Goal: Task Accomplishment & Management: Manage account settings

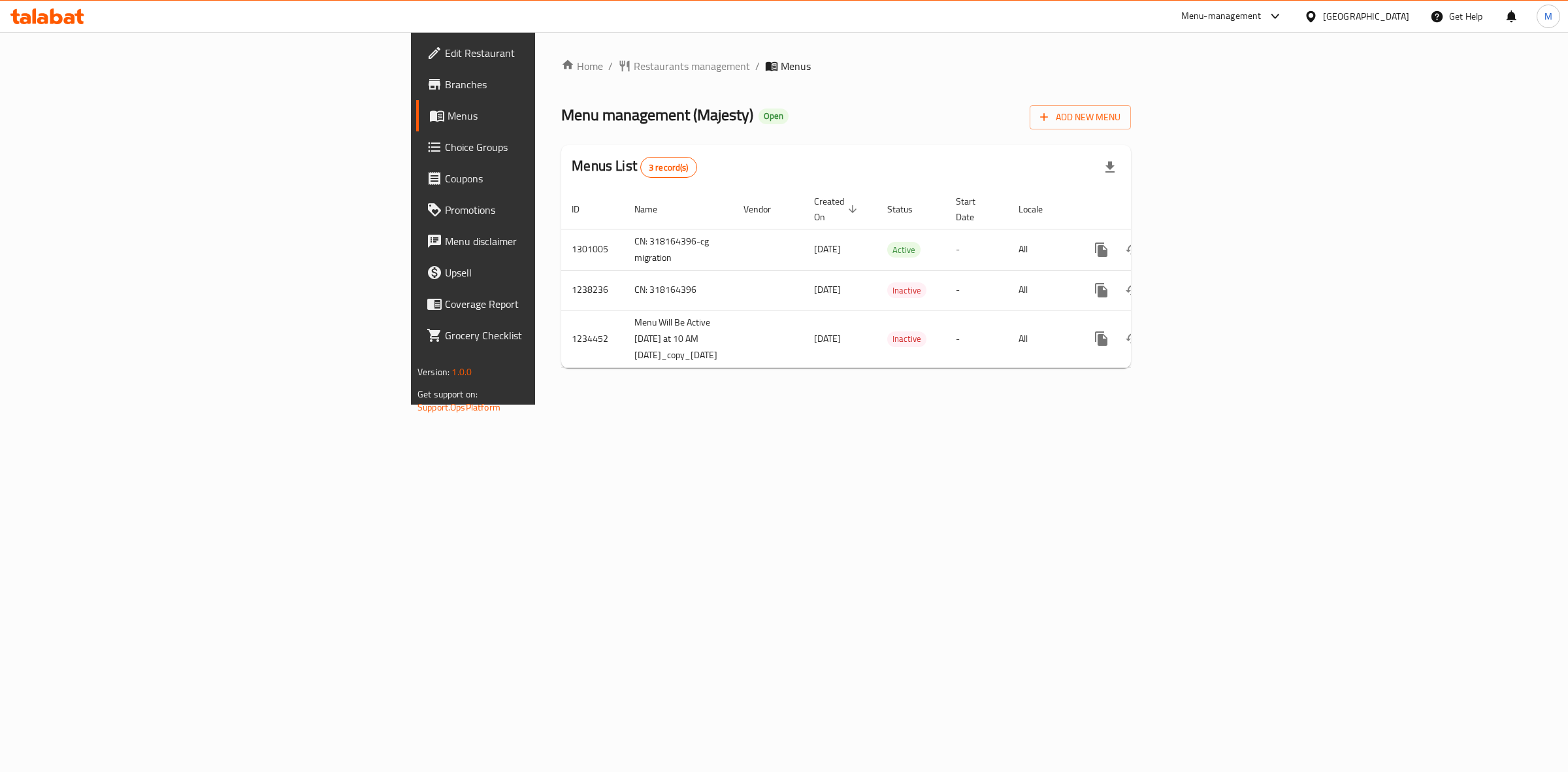
click at [867, 405] on div "Home / Restaurants management / Menus Menu management ( Majesty ) Open Add New …" at bounding box center [846, 218] width 622 height 372
click at [1204, 242] on icon "enhanced table" at bounding box center [1196, 249] width 16 height 16
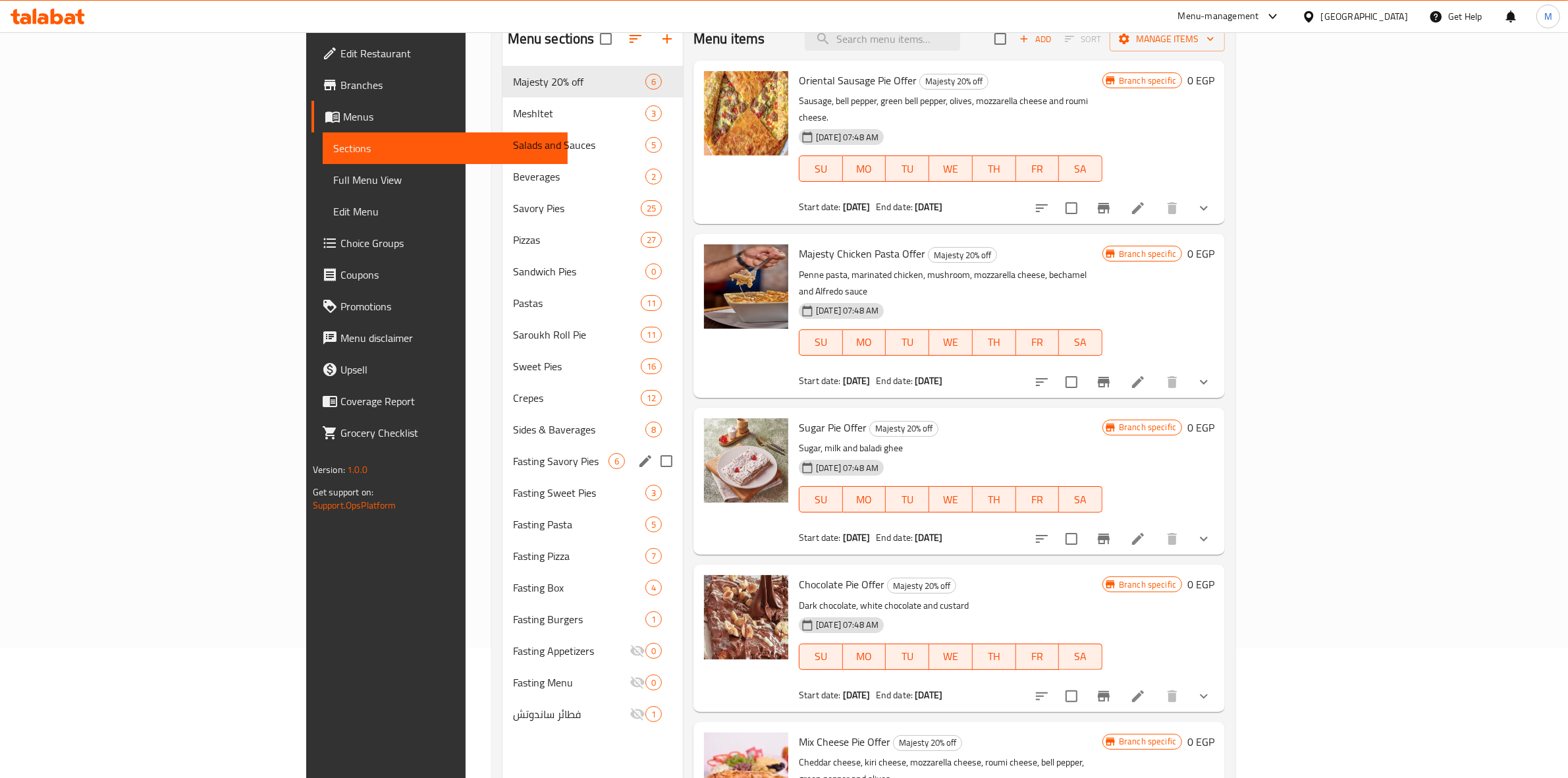
scroll to position [185, 0]
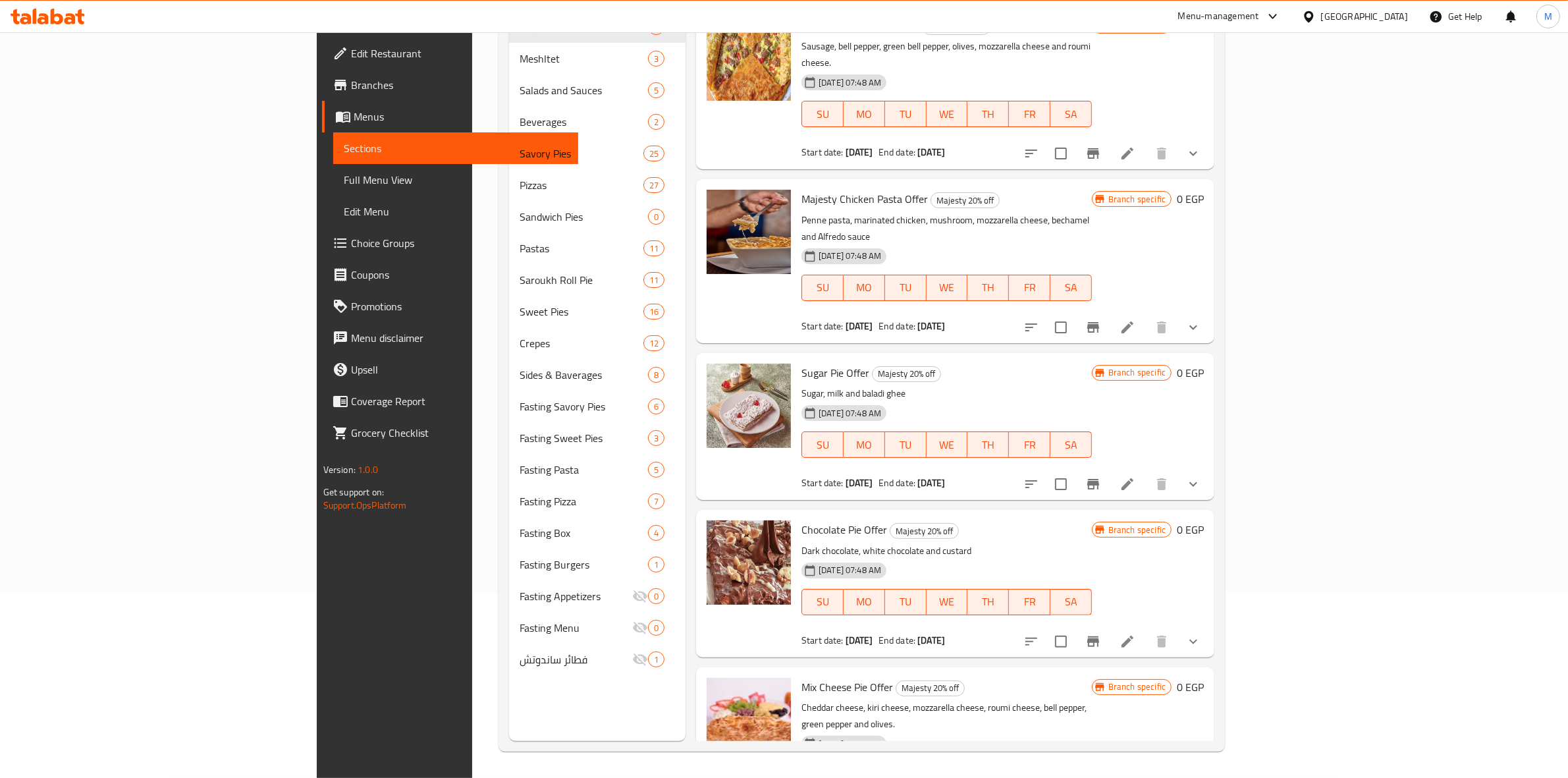
click at [515, 705] on div "Menu sections Majesty 20% off 6 Meshltet 3 Salads and Sauces 5 Beverages 2 Savo…" at bounding box center [597, 352] width 177 height 778
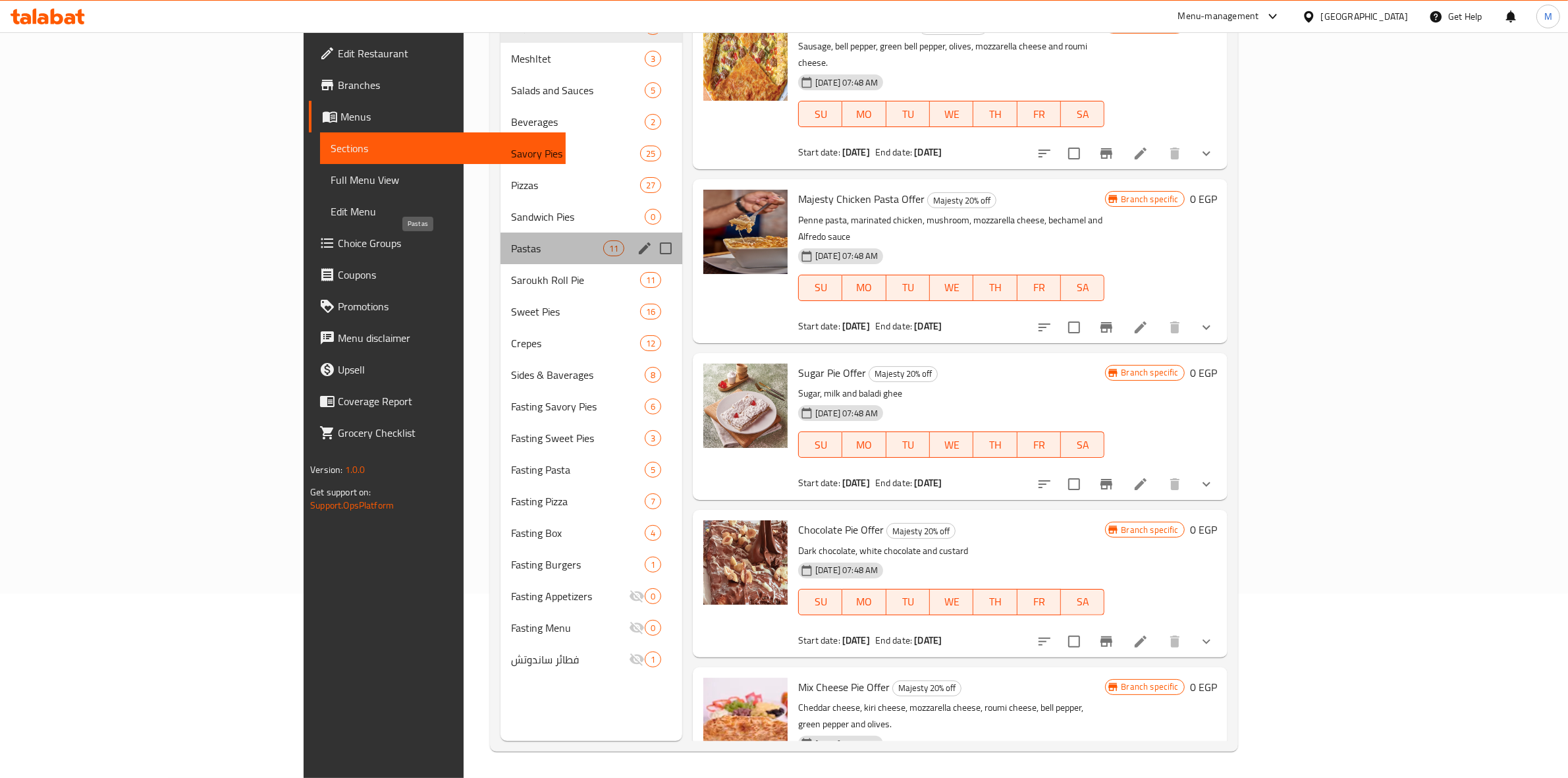
click at [511, 242] on span "Pastas" at bounding box center [557, 248] width 93 height 16
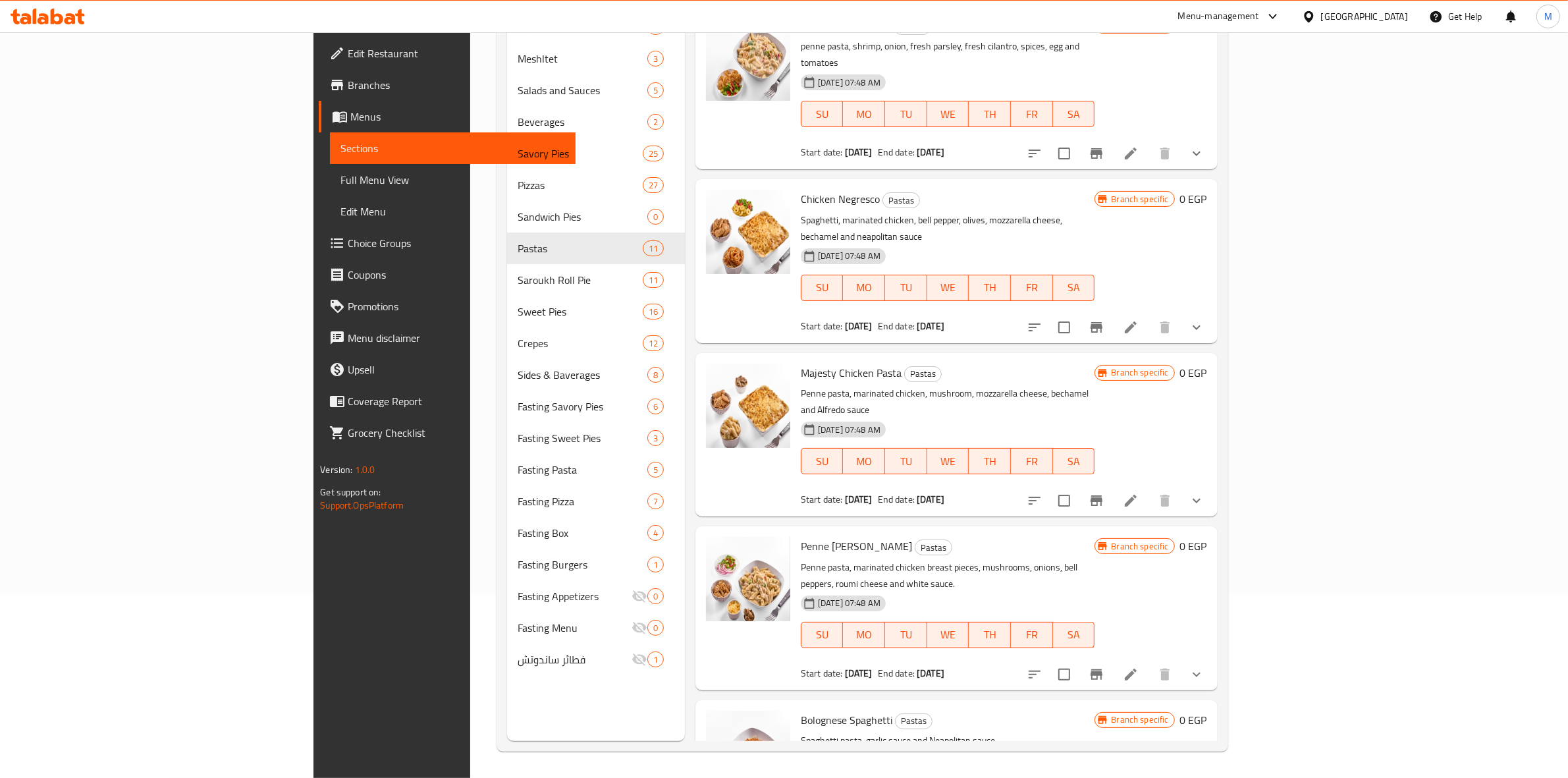
click at [1075, 732] on p "Spaghetti pasta, garlic sauce and Neapolitan sauce" at bounding box center [947, 740] width 294 height 16
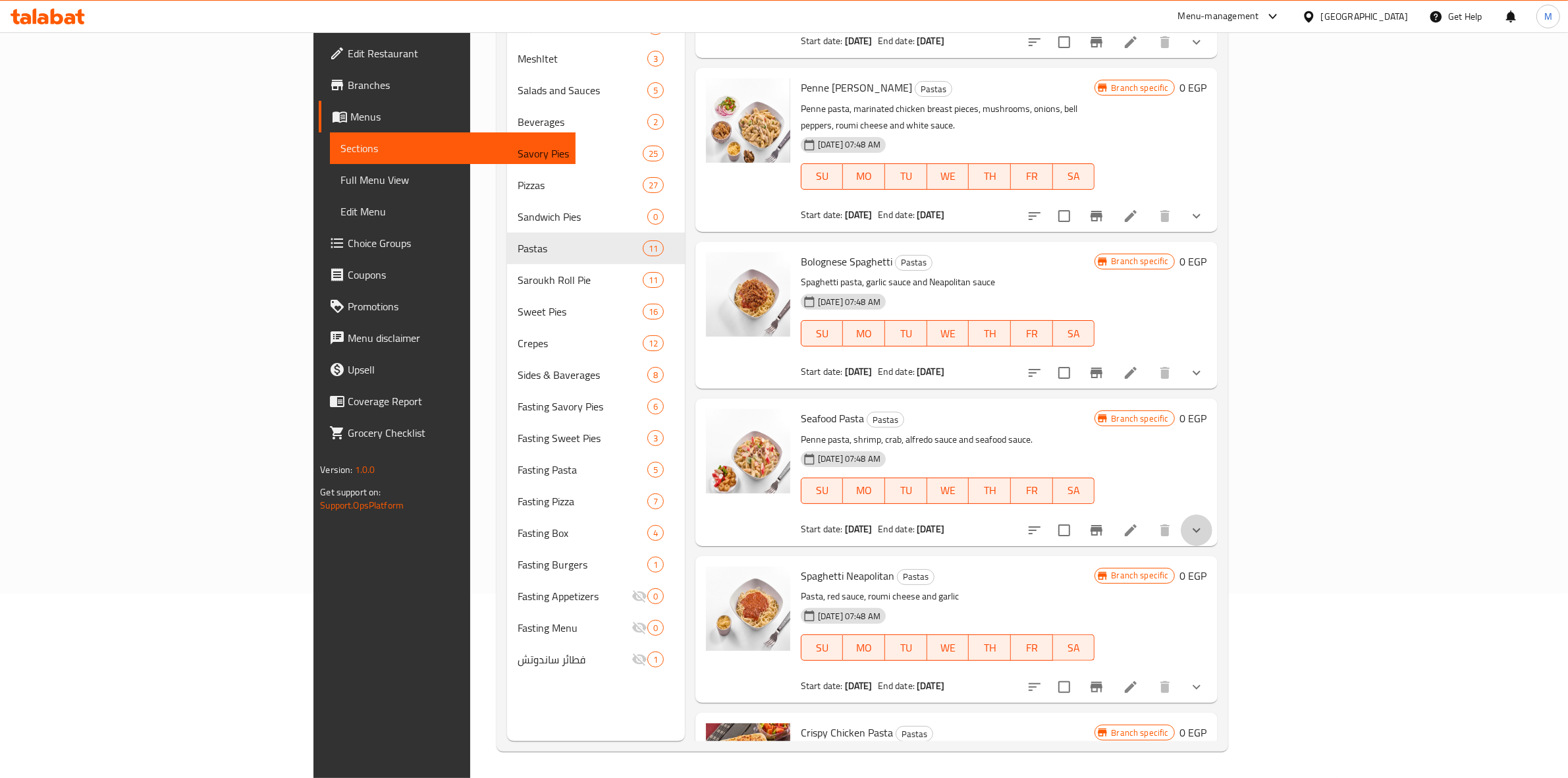
click at [1204, 522] on icon "show more" at bounding box center [1196, 530] width 16 height 16
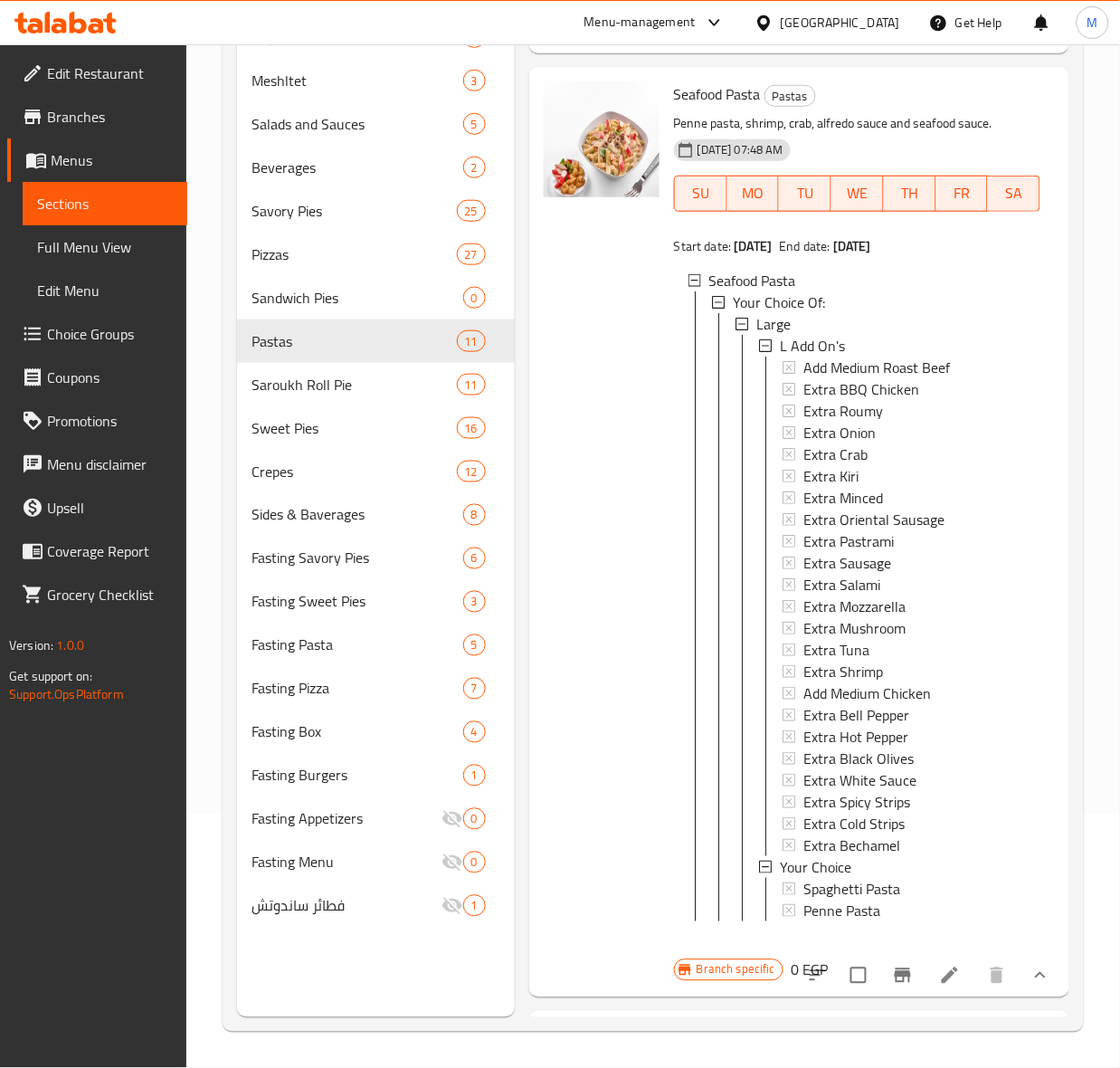
scroll to position [1309, 0]
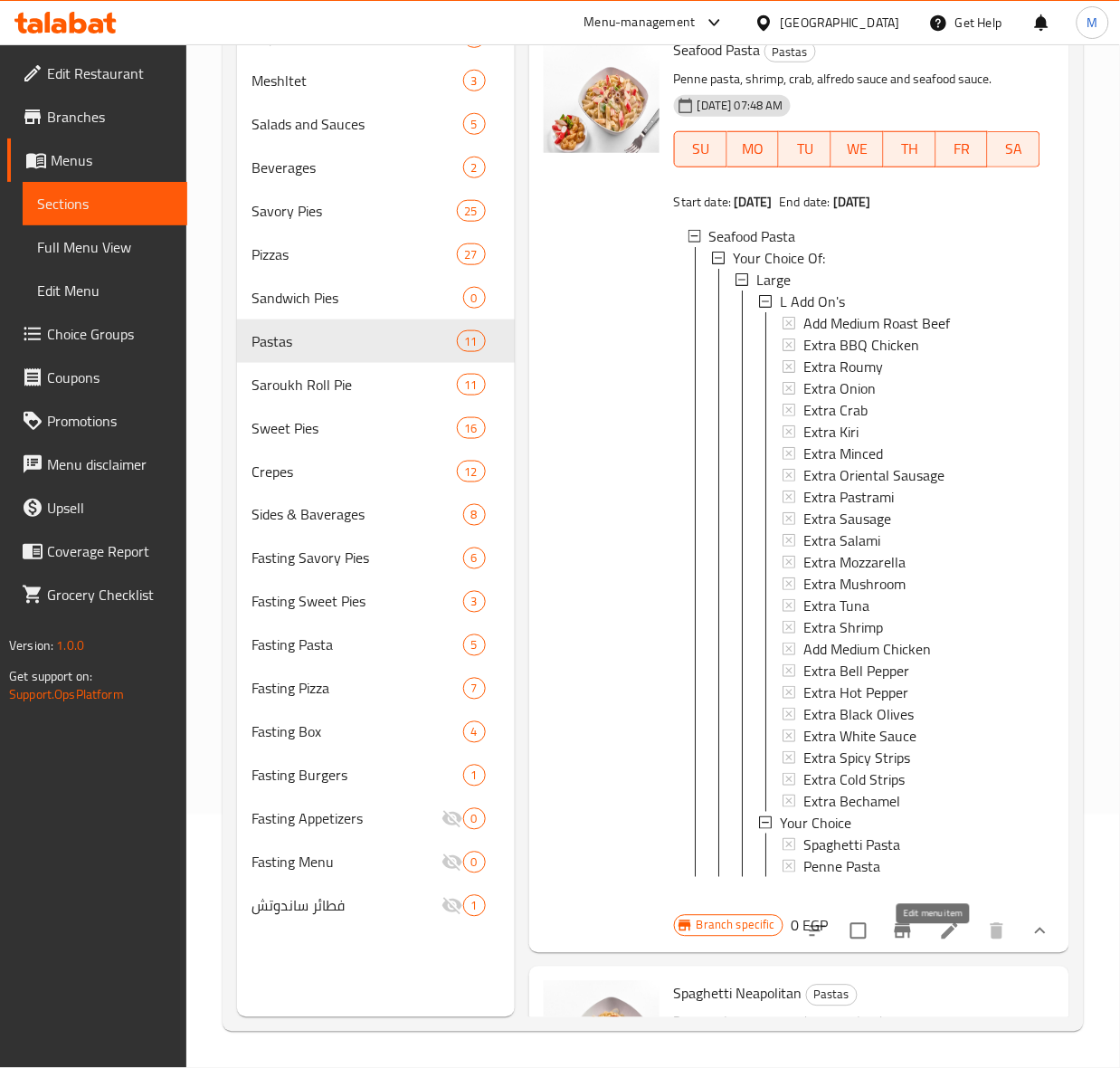
click at [939, 942] on icon at bounding box center [950, 931] width 22 height 22
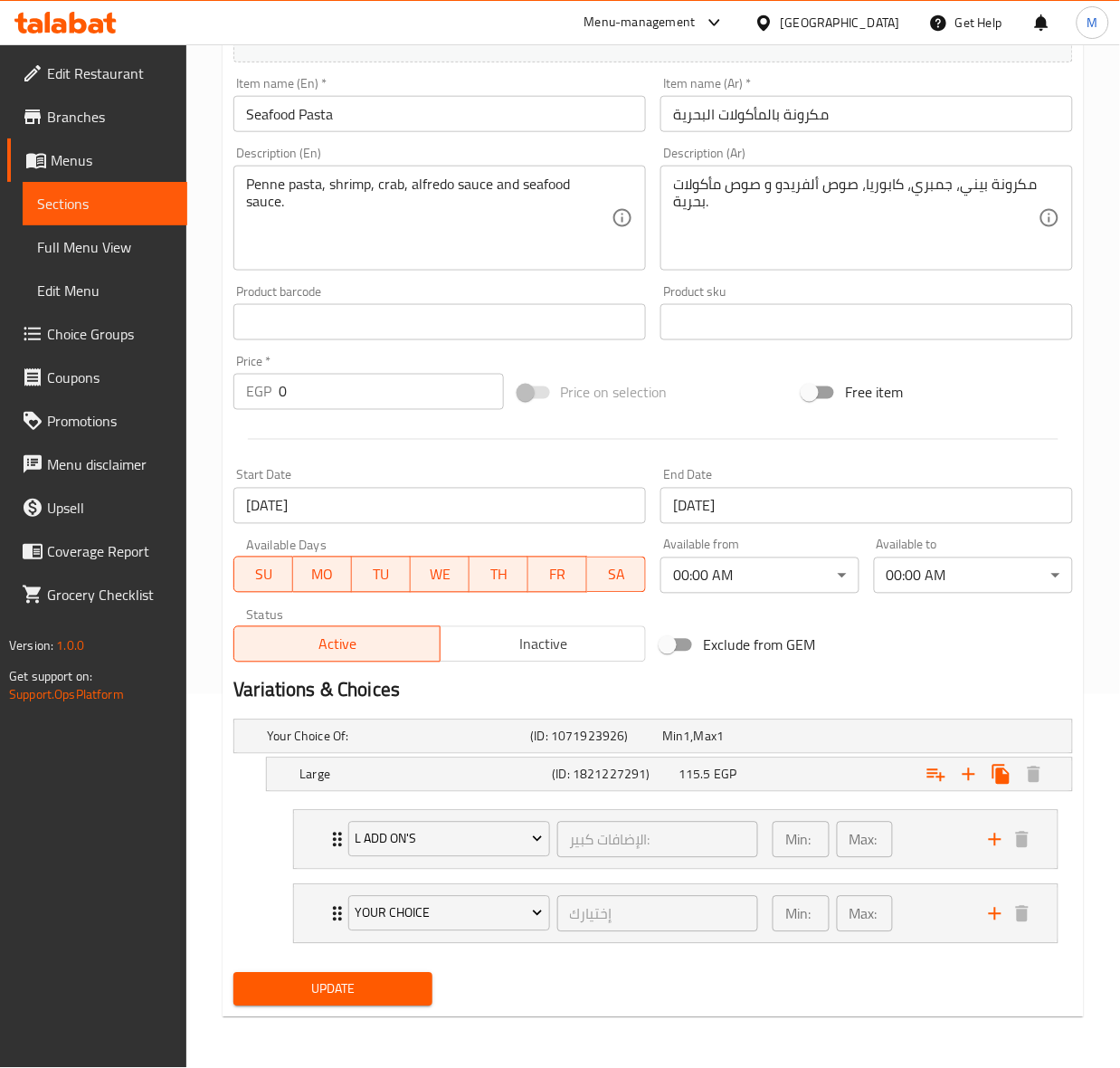
type input "[DEMOGRAPHIC_DATA] كبير:"
type input "0"
type input "23"
type input "إختيارك"
type input "1"
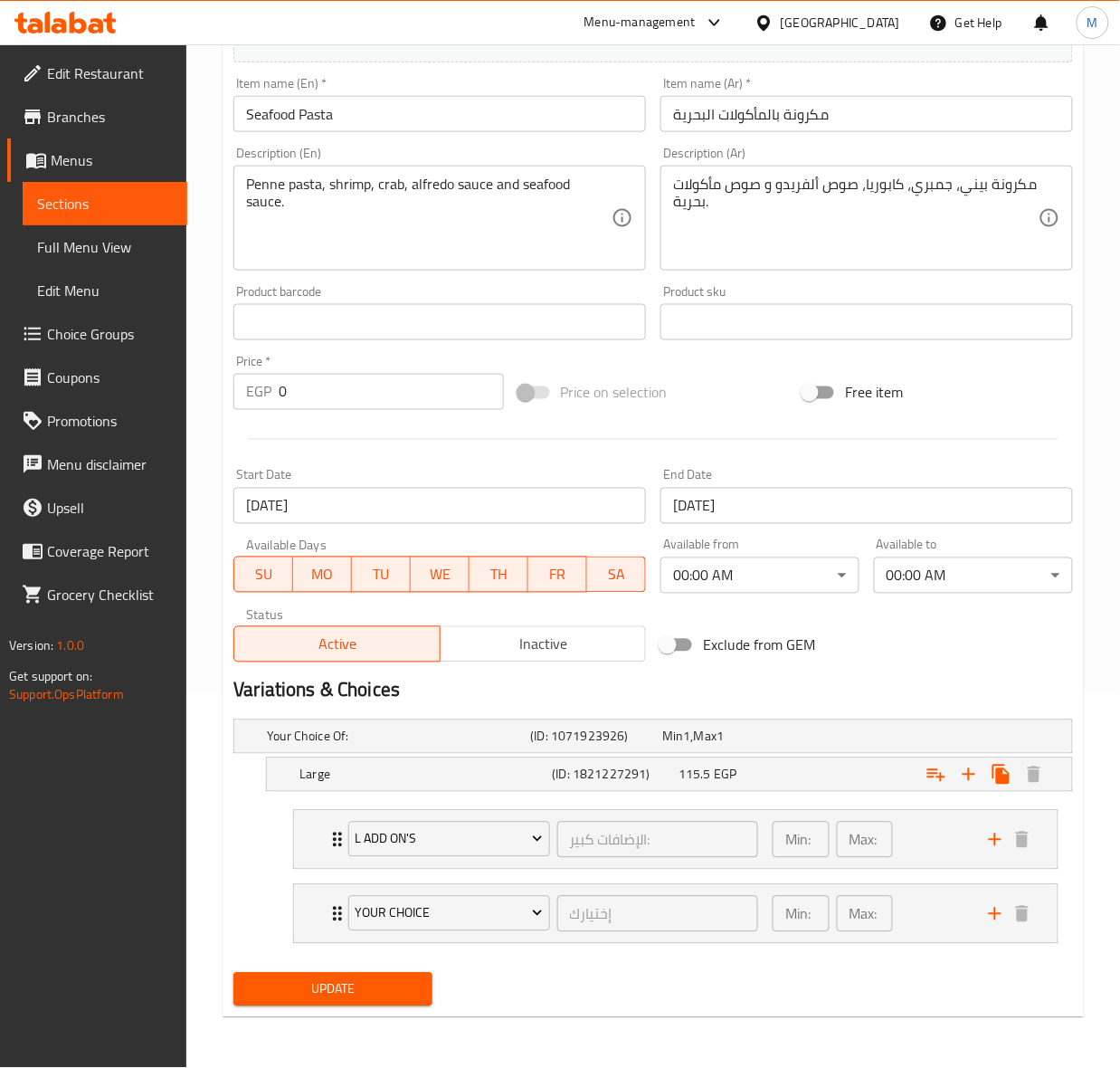
type input "1"
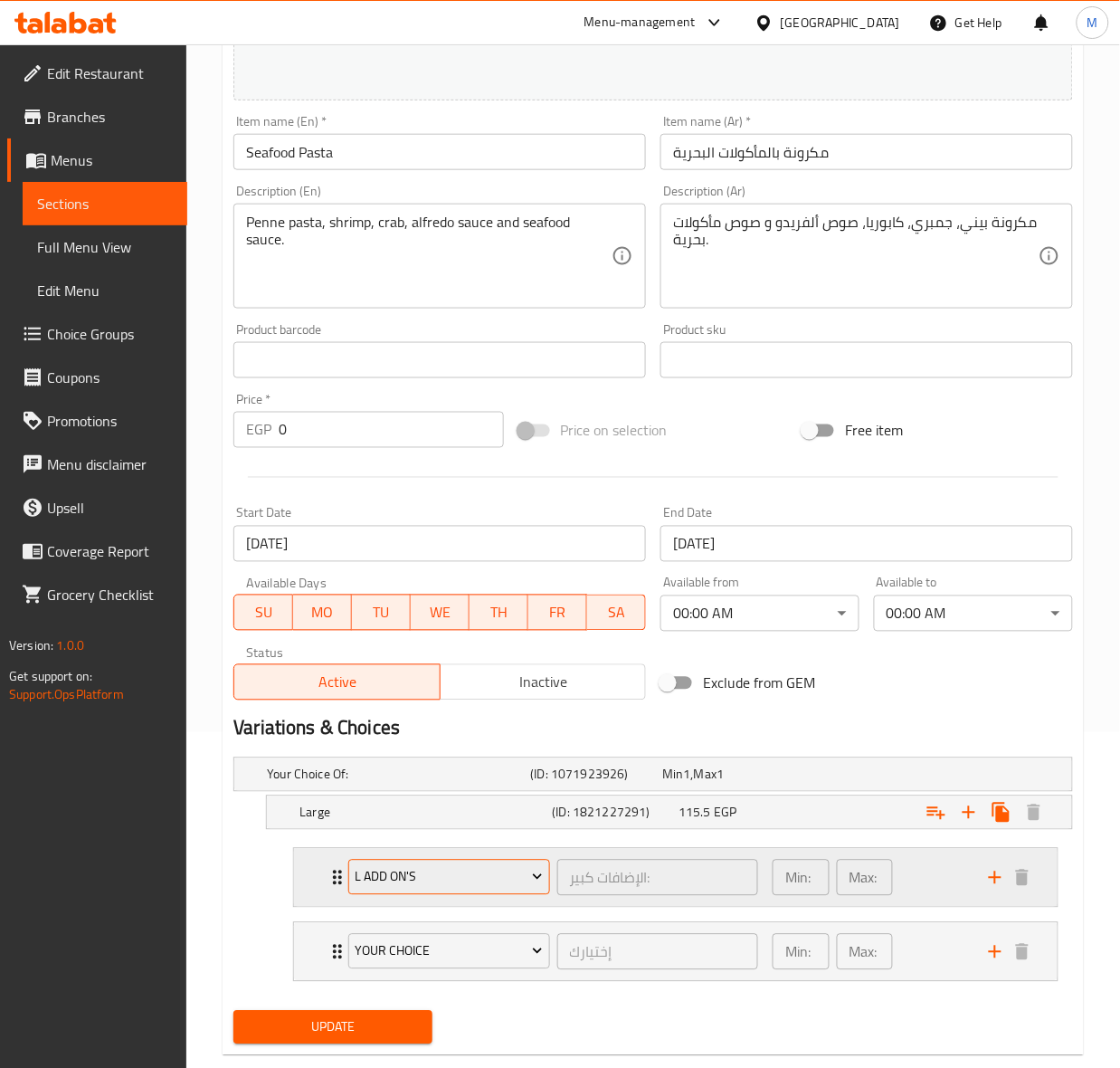
scroll to position [376, 0]
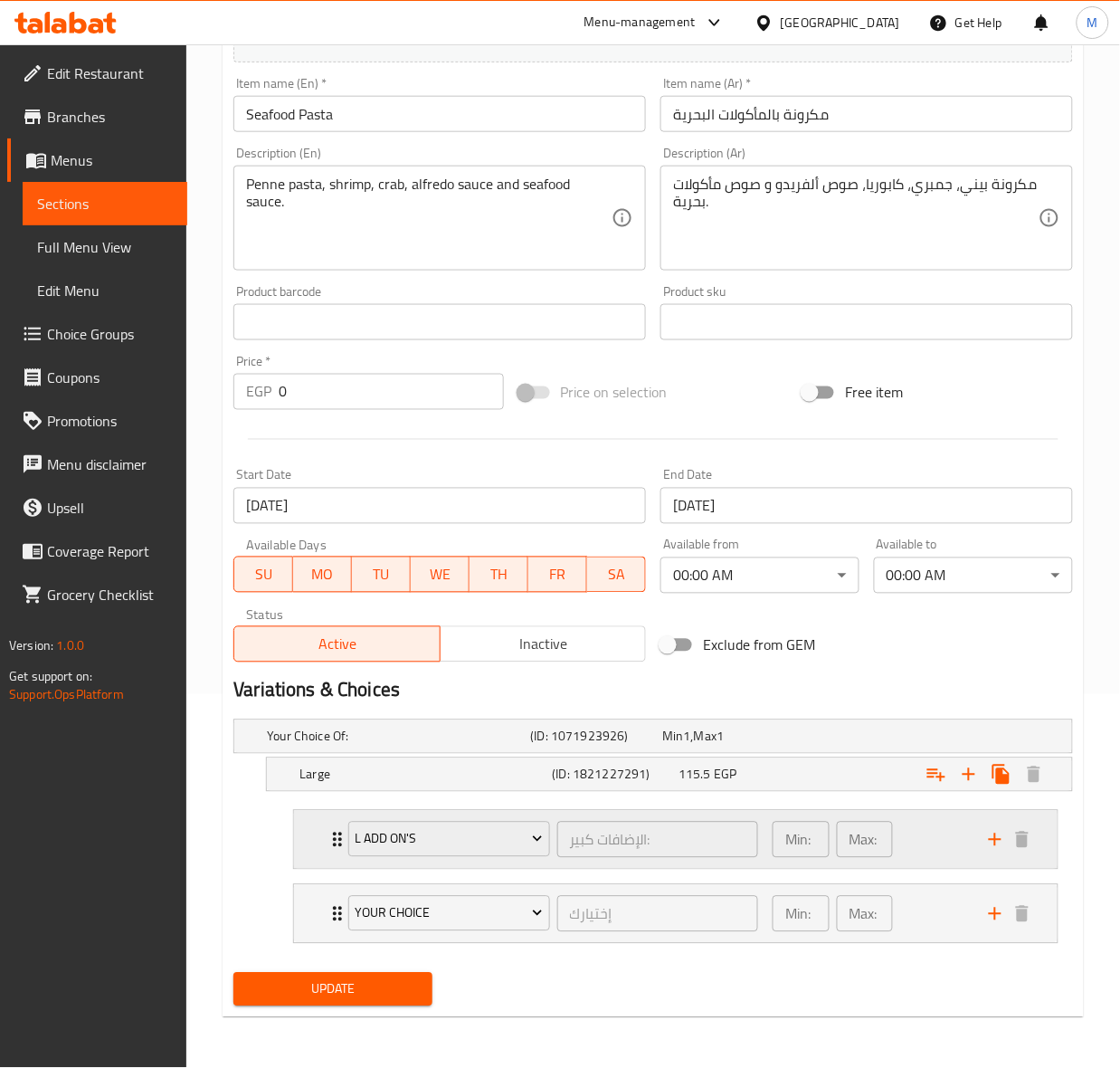
click at [318, 838] on div "L Add On's الإضافات كبير: ​ Min: 0 ​ Max: 23 ​" at bounding box center [676, 839] width 764 height 58
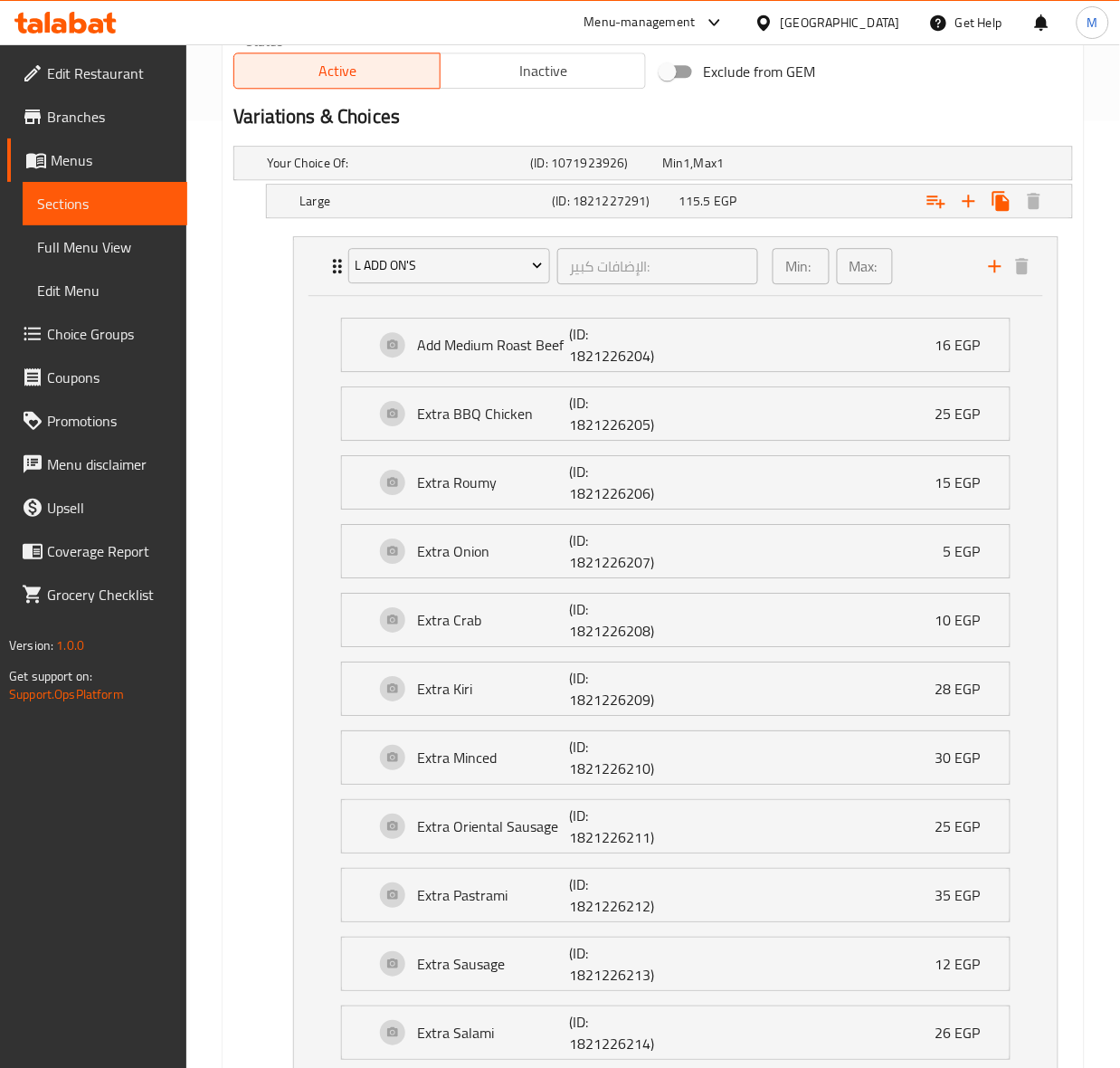
scroll to position [941, 0]
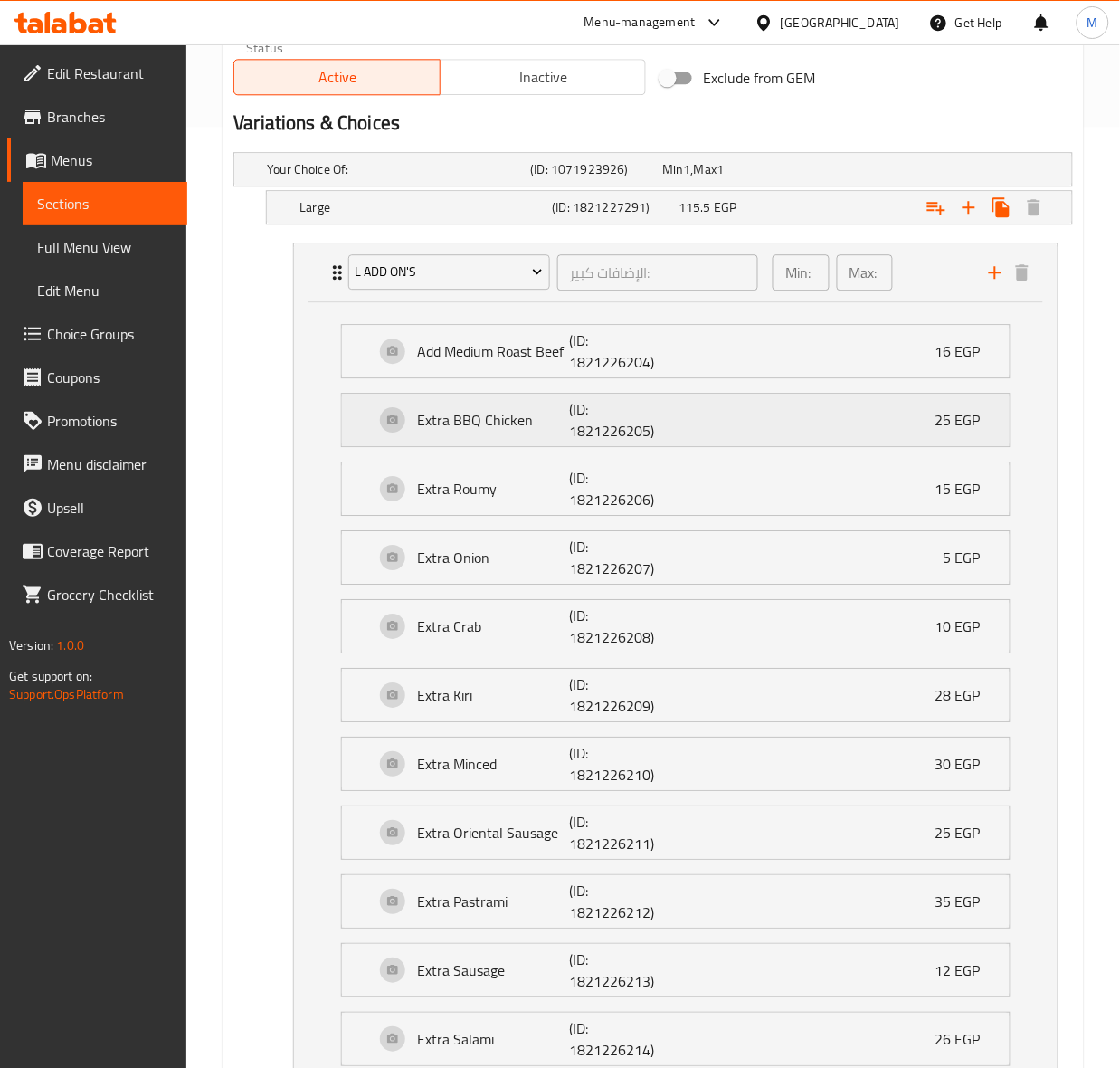
click at [580, 439] on p "(ID: 1821226205)" at bounding box center [620, 420] width 102 height 43
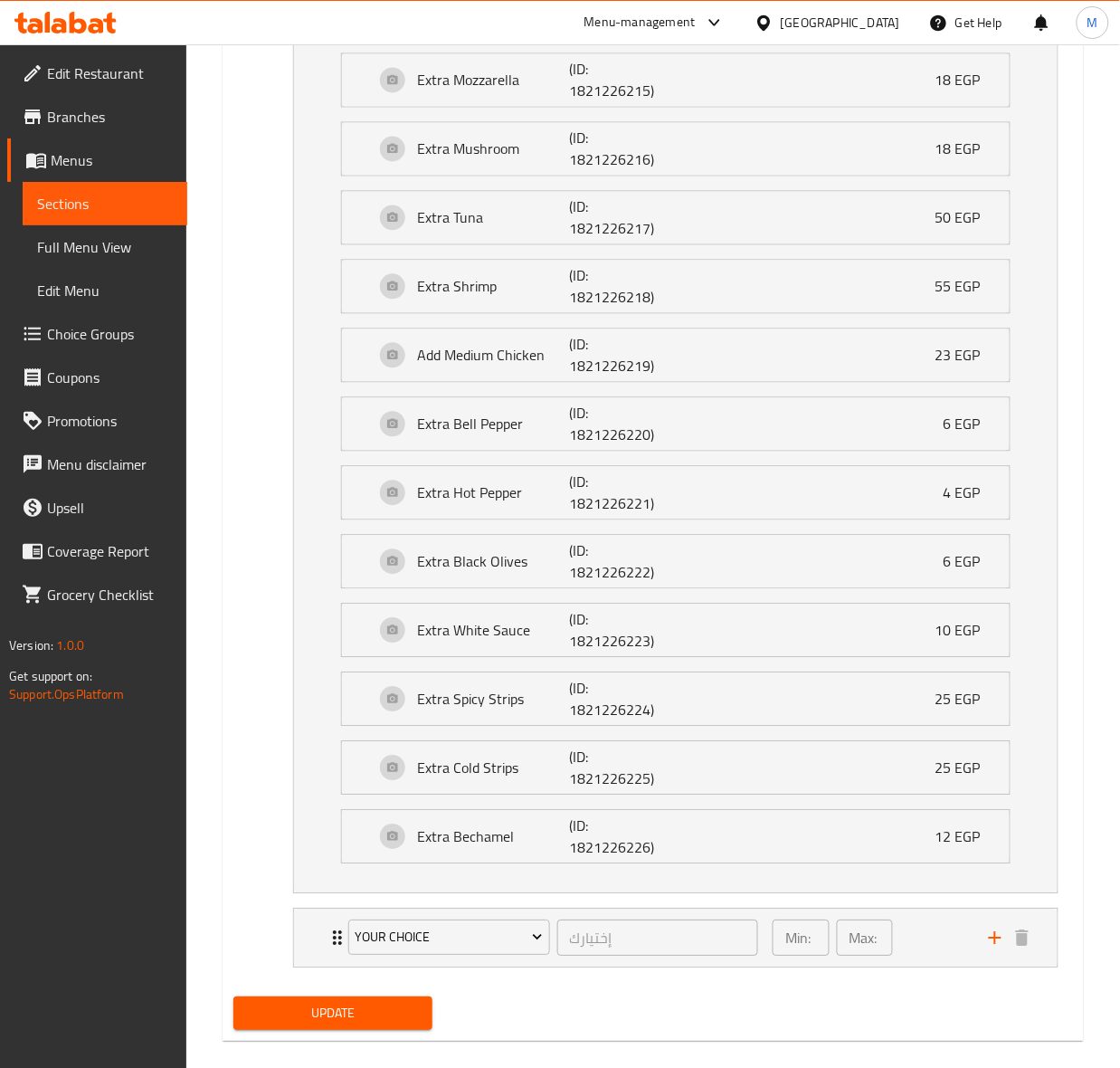
scroll to position [2246, 0]
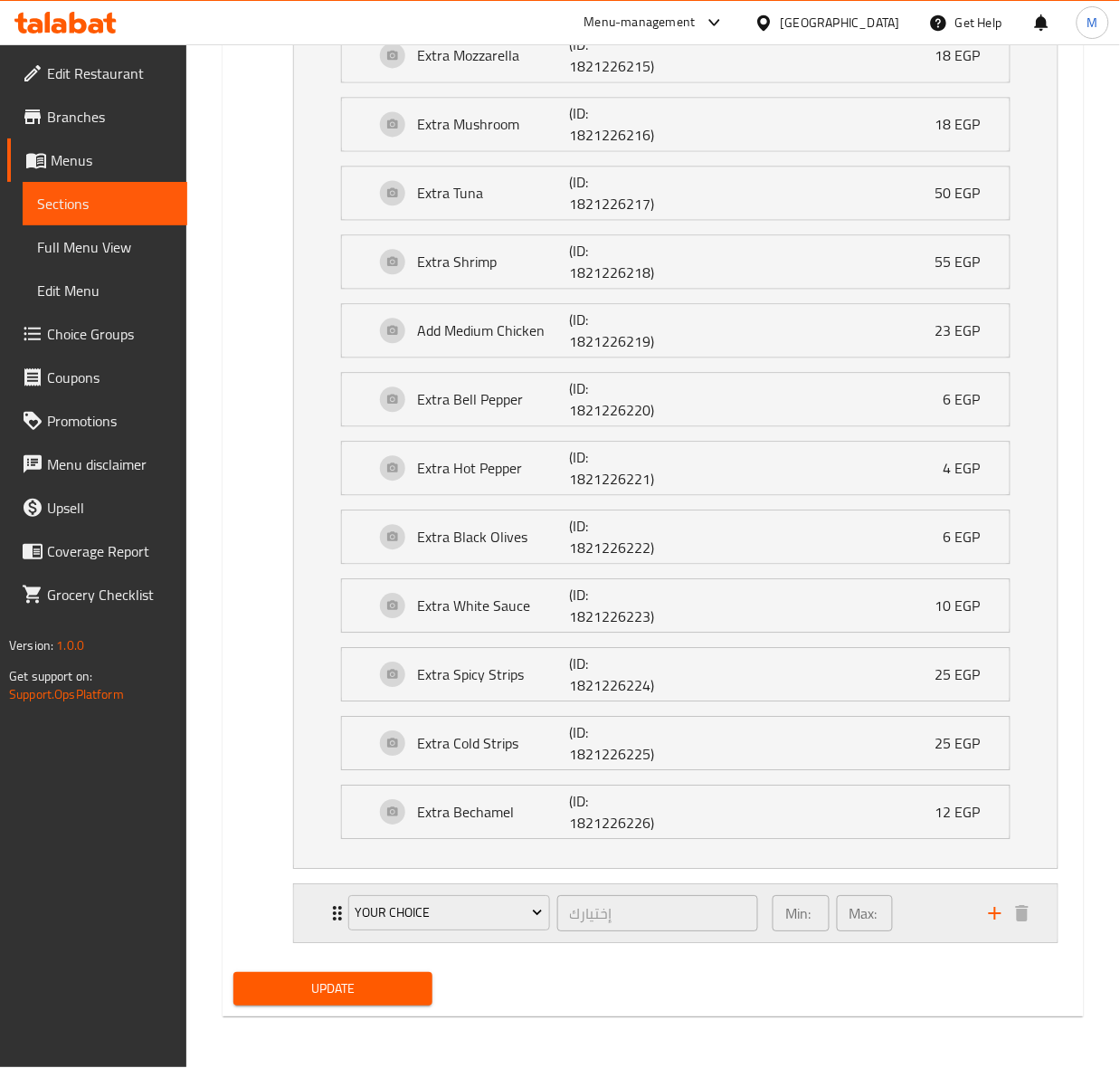
click at [341, 912] on div "Your Choice إختيارك ​" at bounding box center [553, 913] width 431 height 58
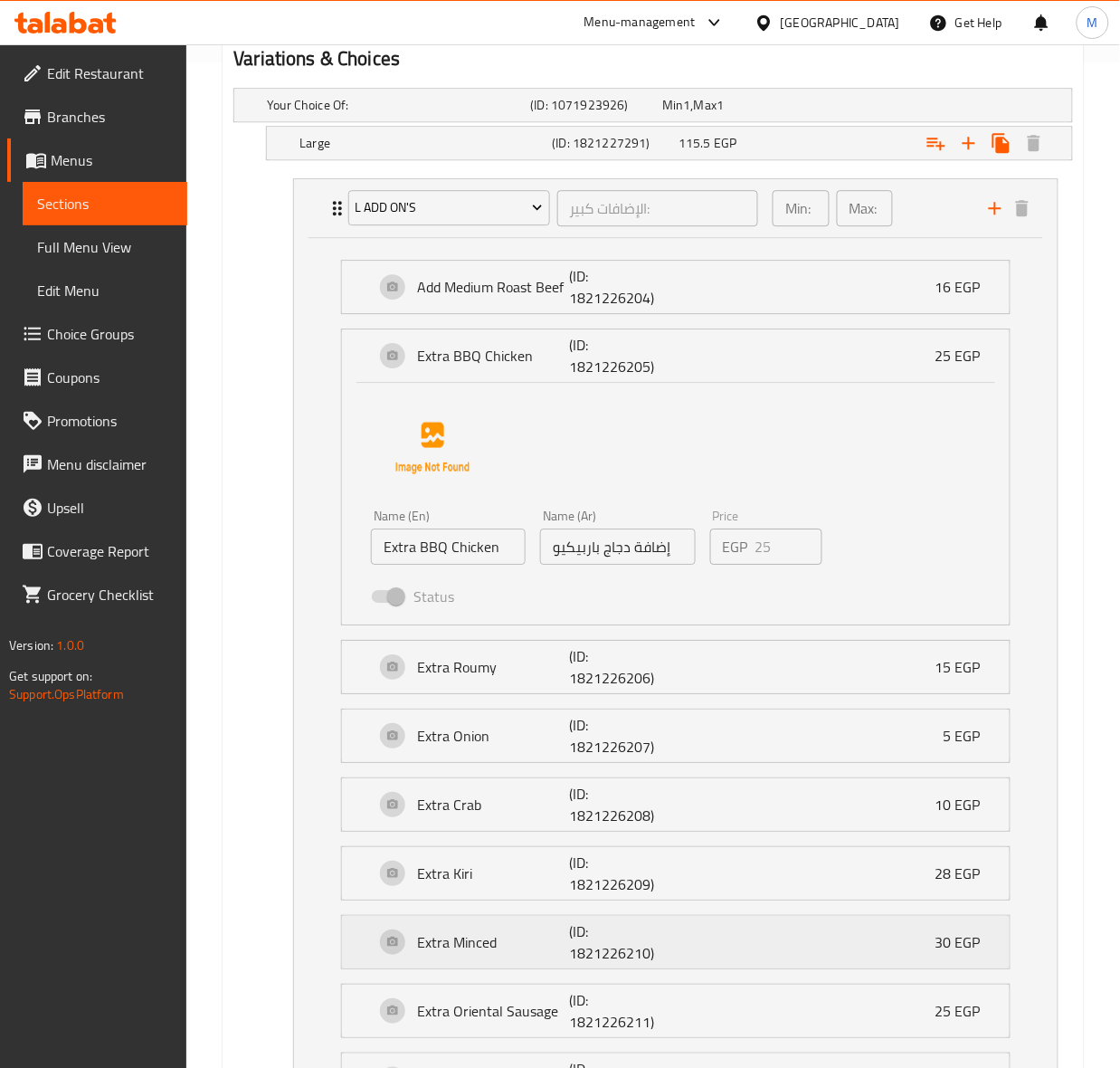
scroll to position [1001, 0]
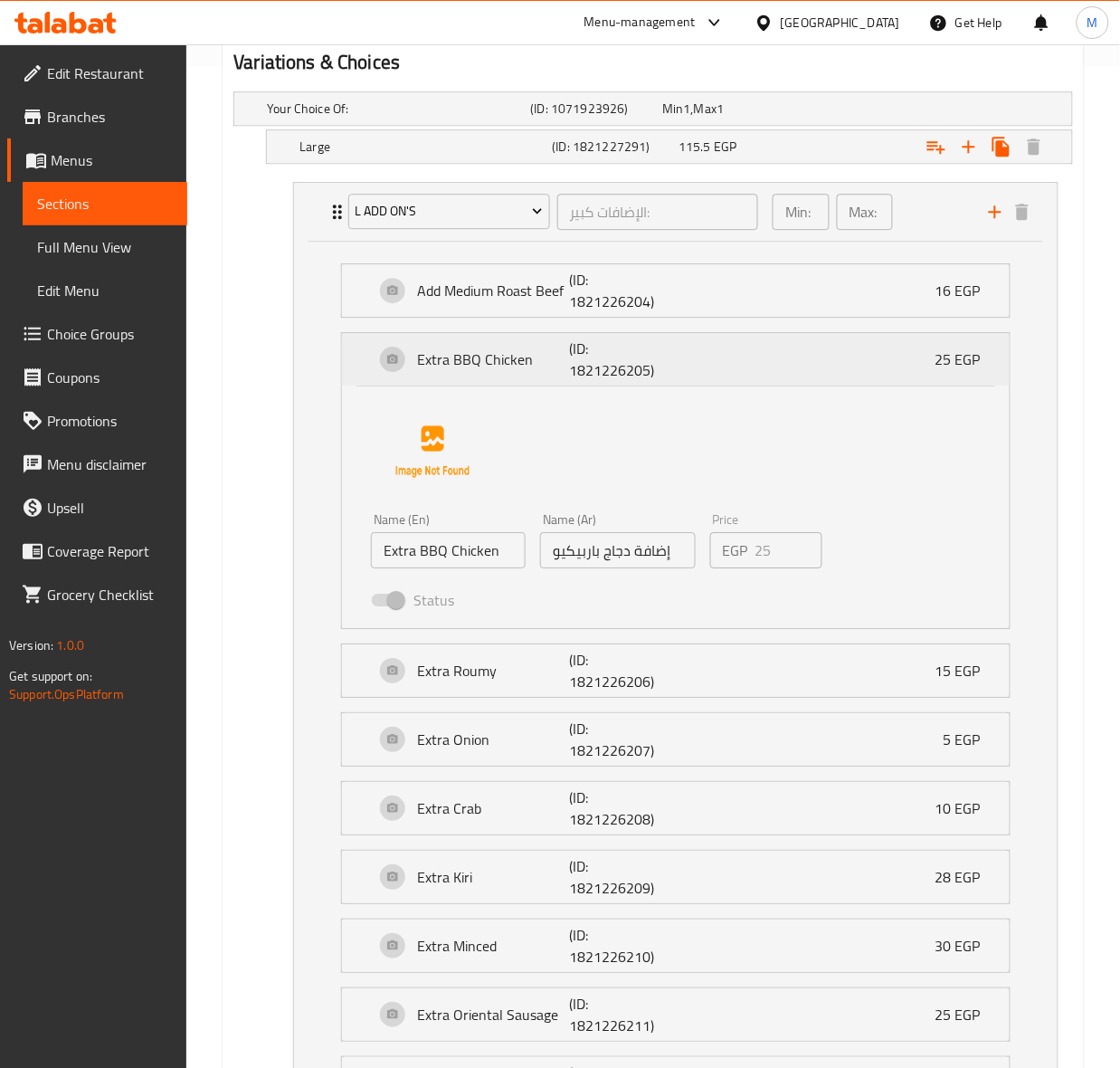
click at [559, 360] on p "Extra BBQ Chicken" at bounding box center [492, 359] width 152 height 22
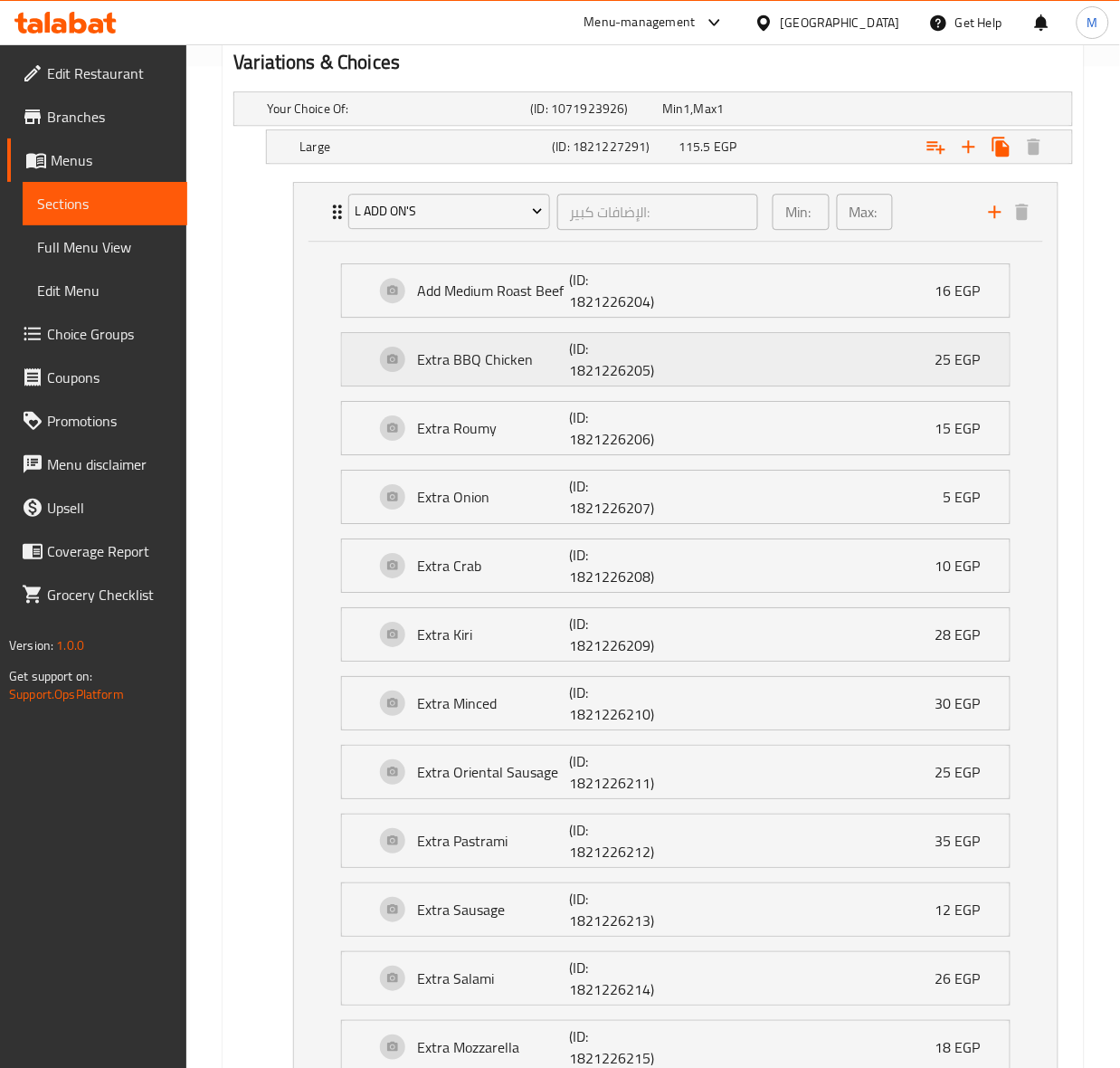
click at [574, 346] on p "(ID: 1821226205)" at bounding box center [620, 359] width 102 height 43
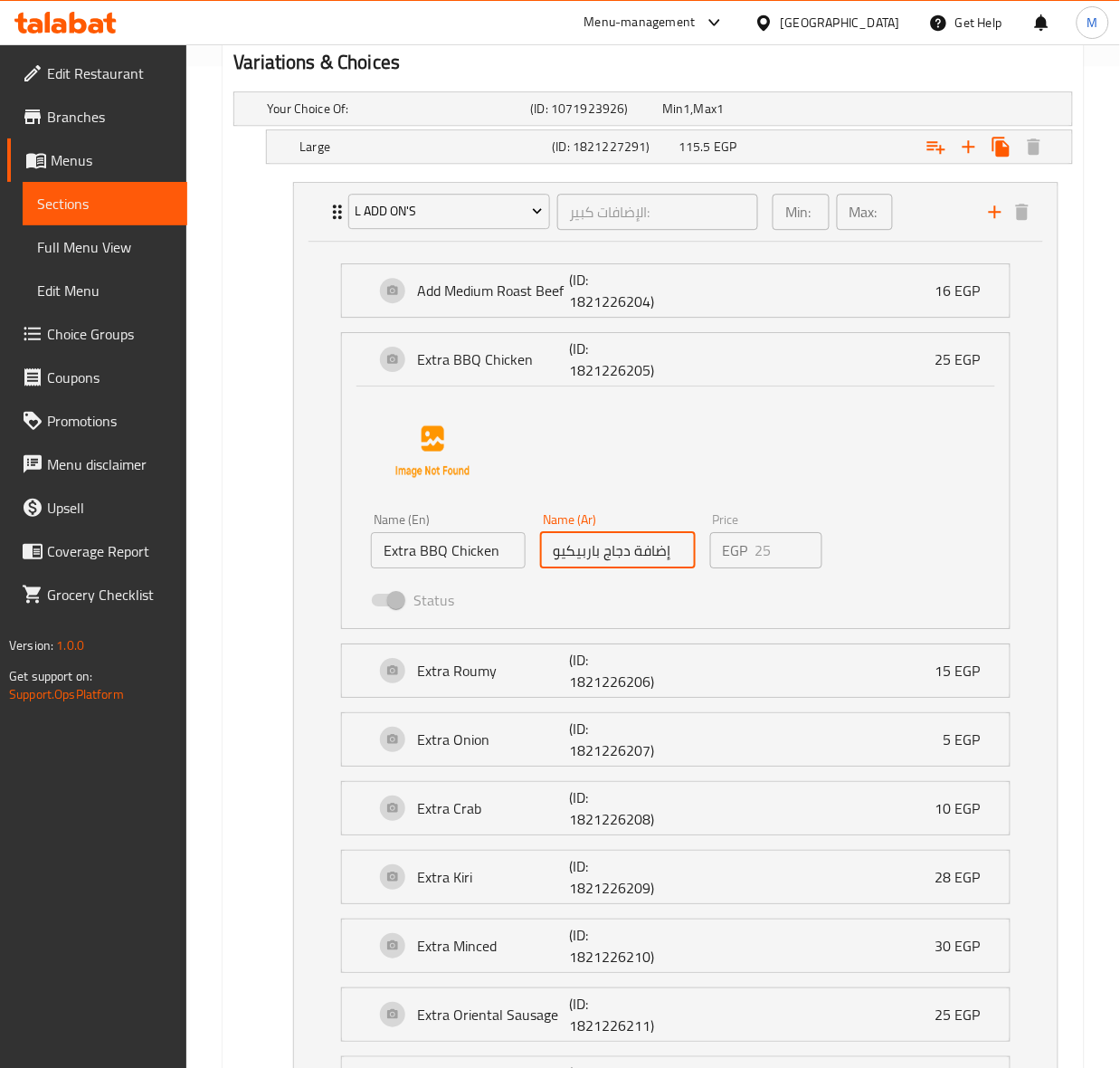
drag, startPoint x: 624, startPoint y: 558, endPoint x: 472, endPoint y: 562, distance: 152.1
click at [472, 562] on div "Name (En) Extra BBQ Chicken Name (En) Name (Ar) إضافة دجاج باربيكيو Name (Ar) P…" at bounding box center [617, 564] width 508 height 118
click at [666, 613] on div "Status" at bounding box center [617, 600] width 508 height 49
click at [613, 568] on input "إضافة دجاج باربيكيو" at bounding box center [617, 550] width 155 height 36
drag, startPoint x: 608, startPoint y: 556, endPoint x: 644, endPoint y: 609, distance: 64.1
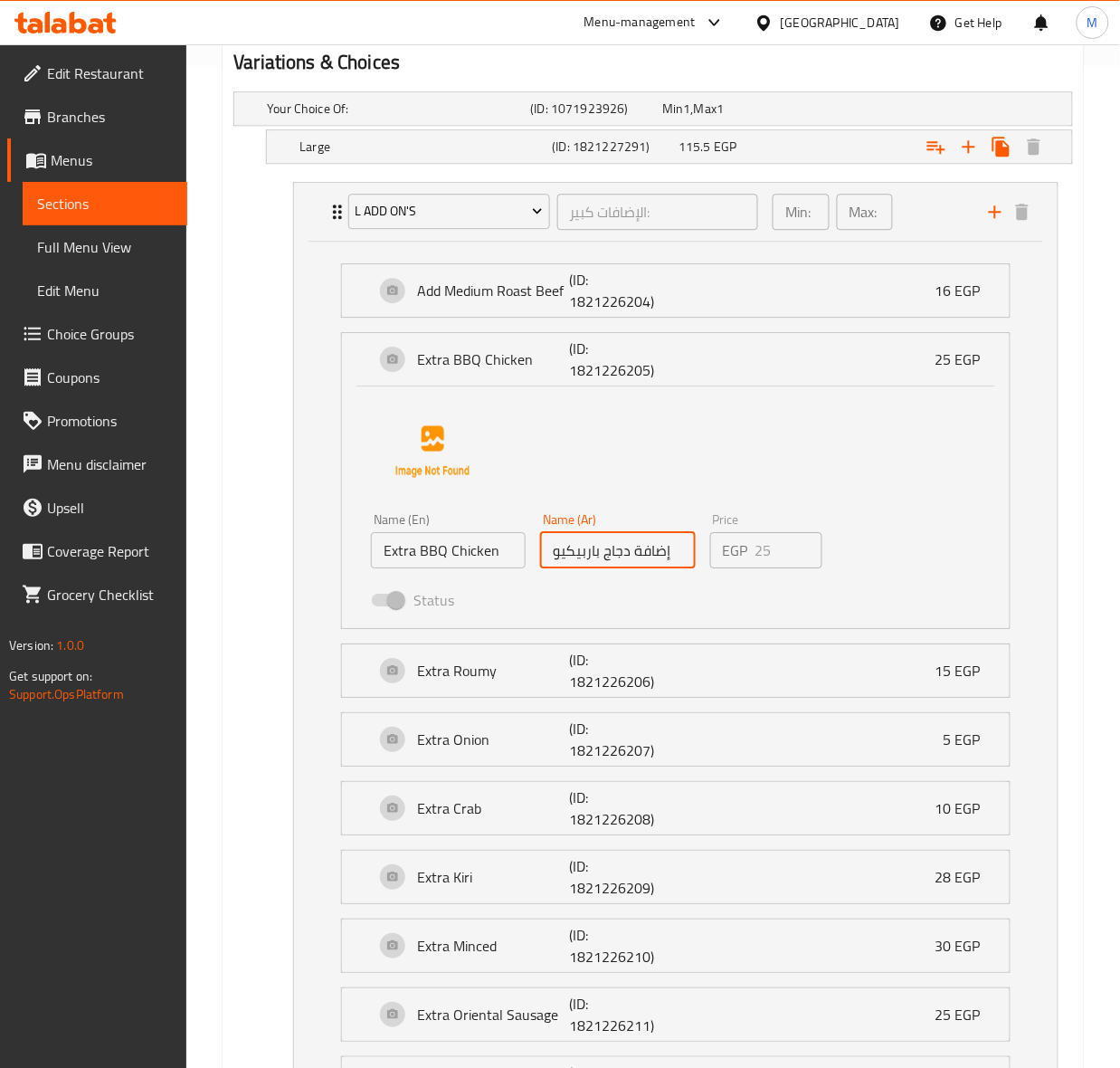
click at [472, 559] on div "Name (En) Extra BBQ Chicken Name (En) Name (Ar) إضافة دجاج باربيكيو Name (Ar) P…" at bounding box center [617, 564] width 508 height 118
drag, startPoint x: 652, startPoint y: 609, endPoint x: 632, endPoint y: 331, distance: 278.7
click at [621, 294] on p "(ID: 1821226204)" at bounding box center [620, 290] width 102 height 43
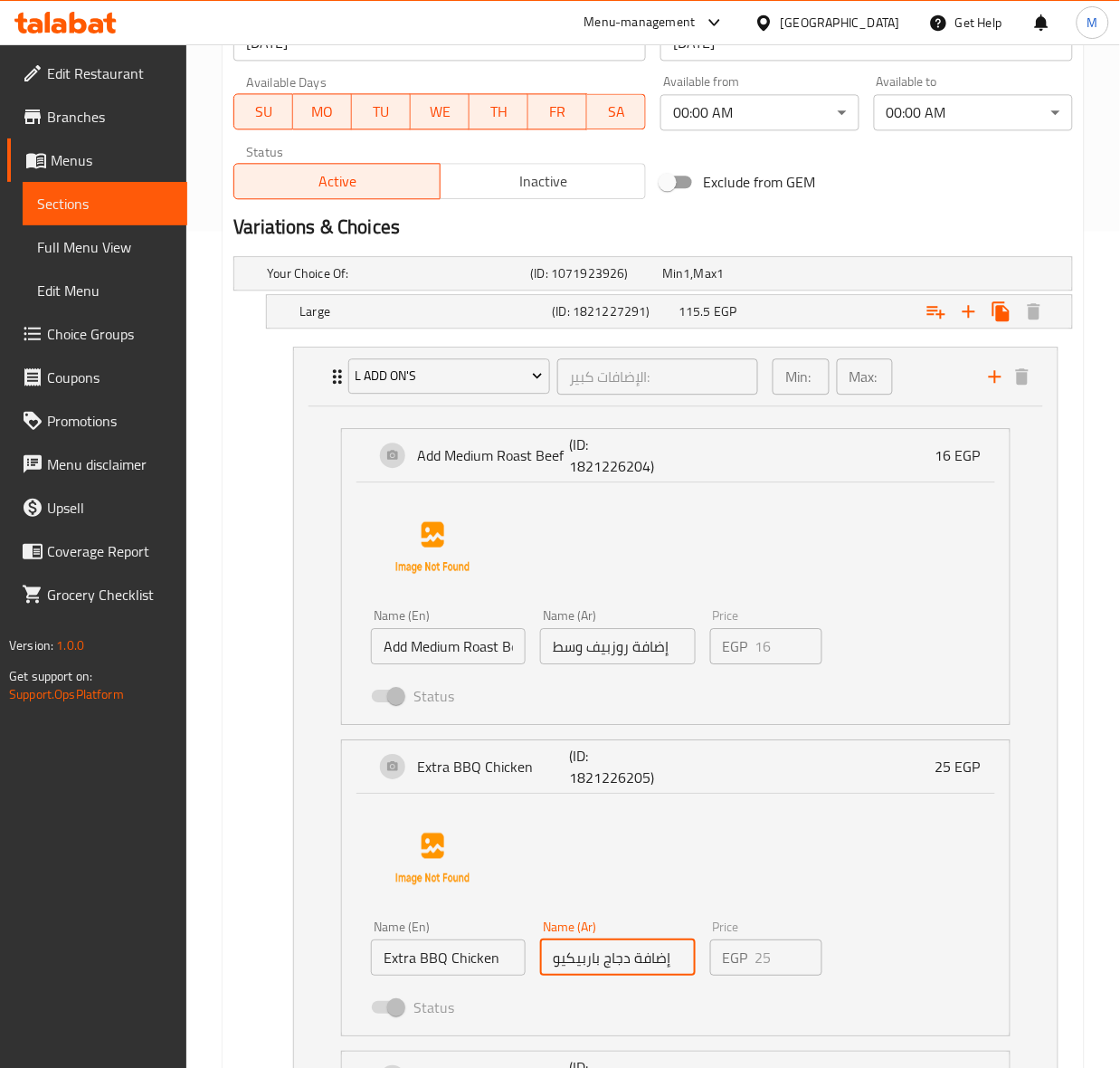
scroll to position [888, 0]
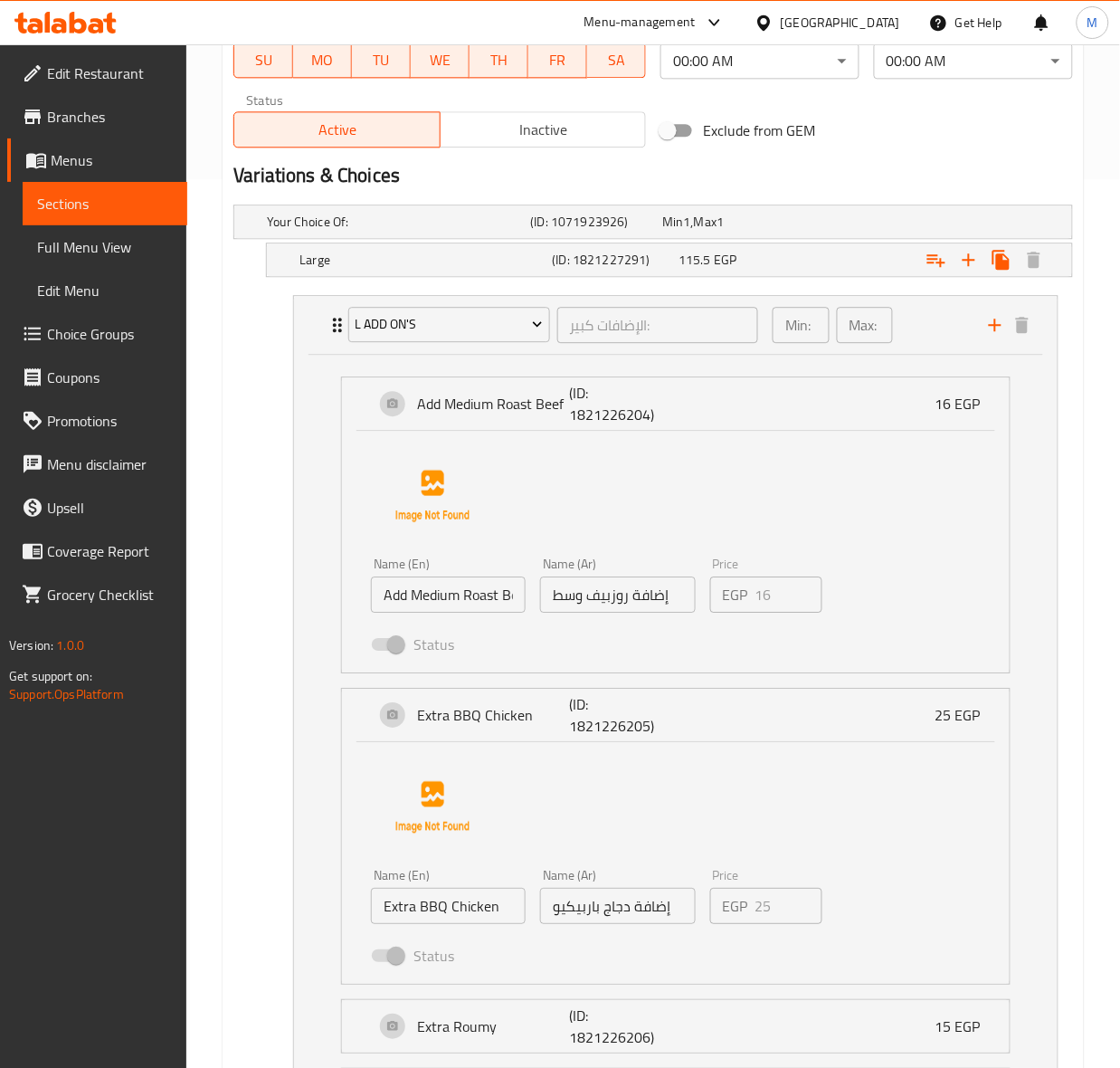
click at [621, 901] on input "إضافة دجاج باربيكيو" at bounding box center [617, 906] width 155 height 36
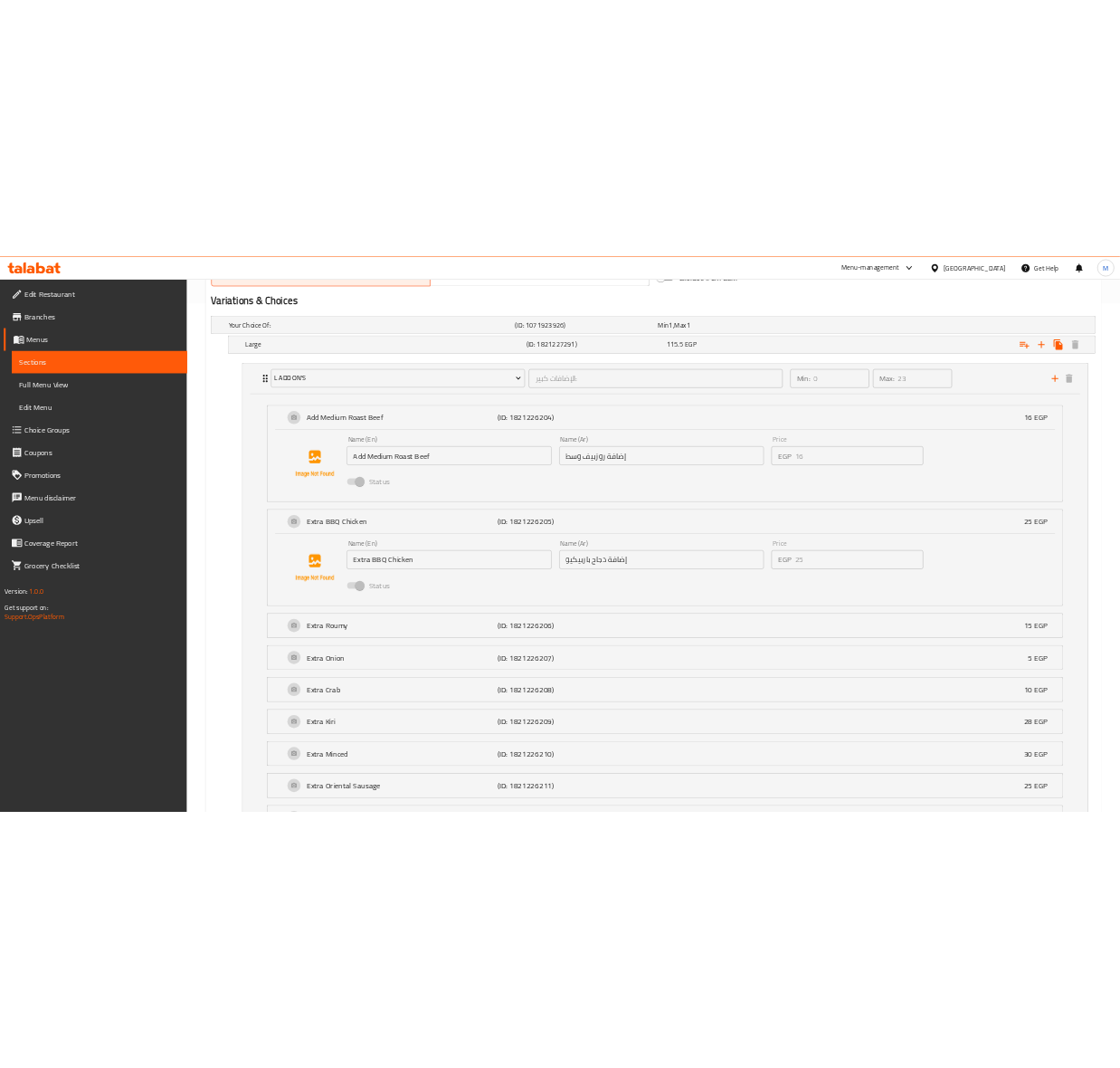
scroll to position [1018, 0]
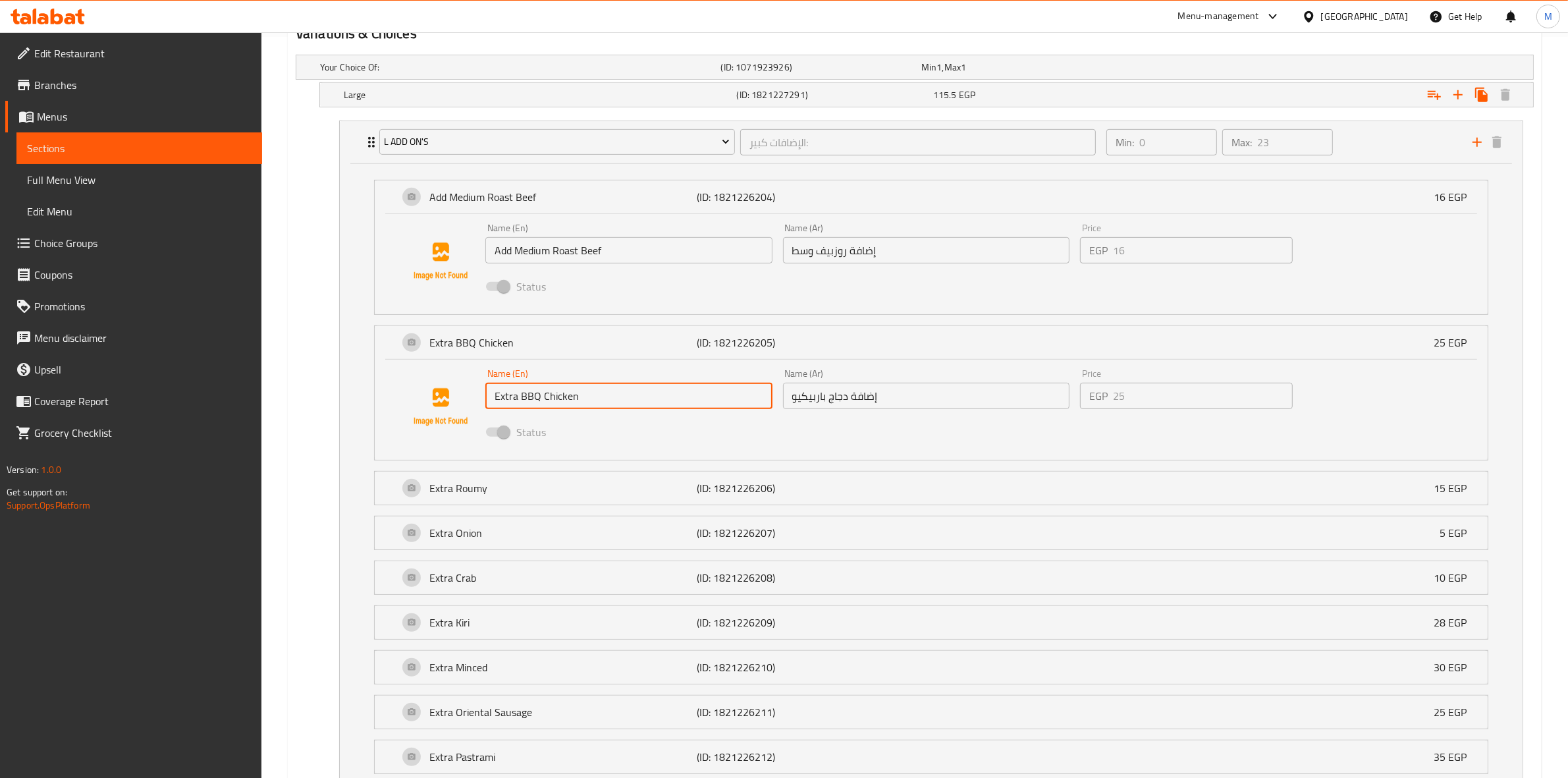
click at [582, 400] on input "Extra BBQ Chicken" at bounding box center [628, 395] width 287 height 26
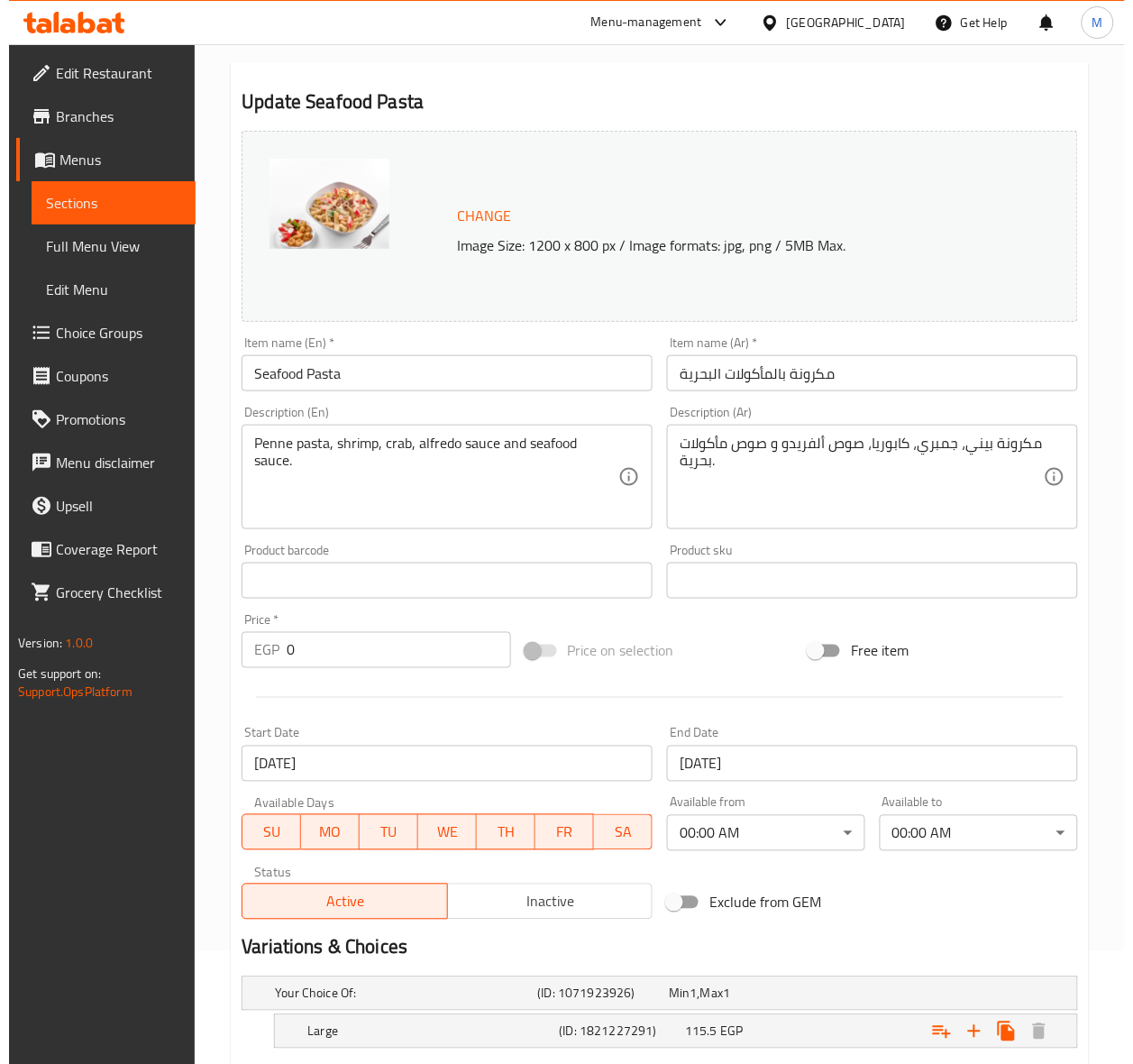
scroll to position [0, 0]
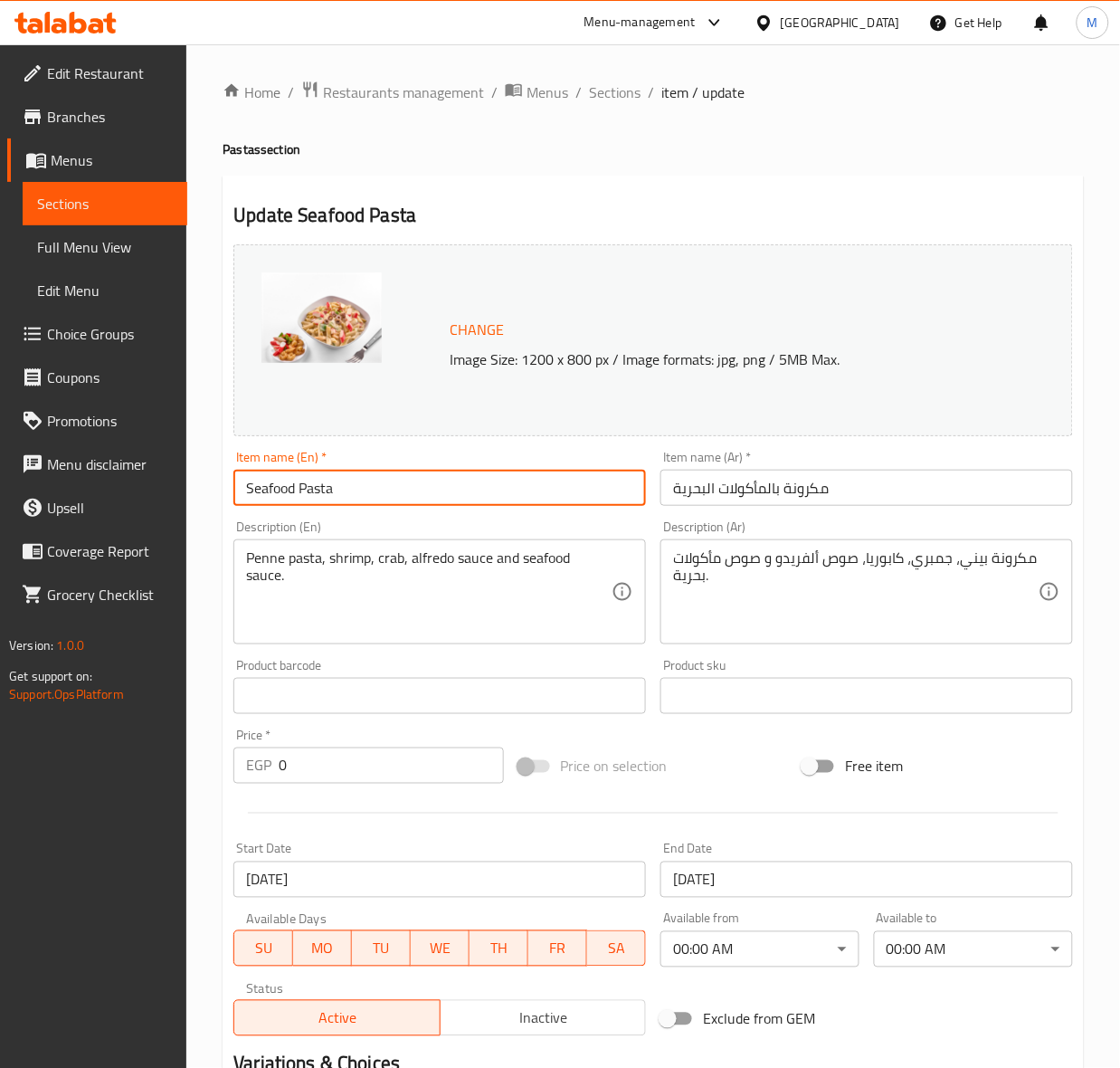
drag, startPoint x: 359, startPoint y: 490, endPoint x: 151, endPoint y: 472, distance: 208.8
click at [72, 200] on span "Sections" at bounding box center [105, 203] width 136 height 22
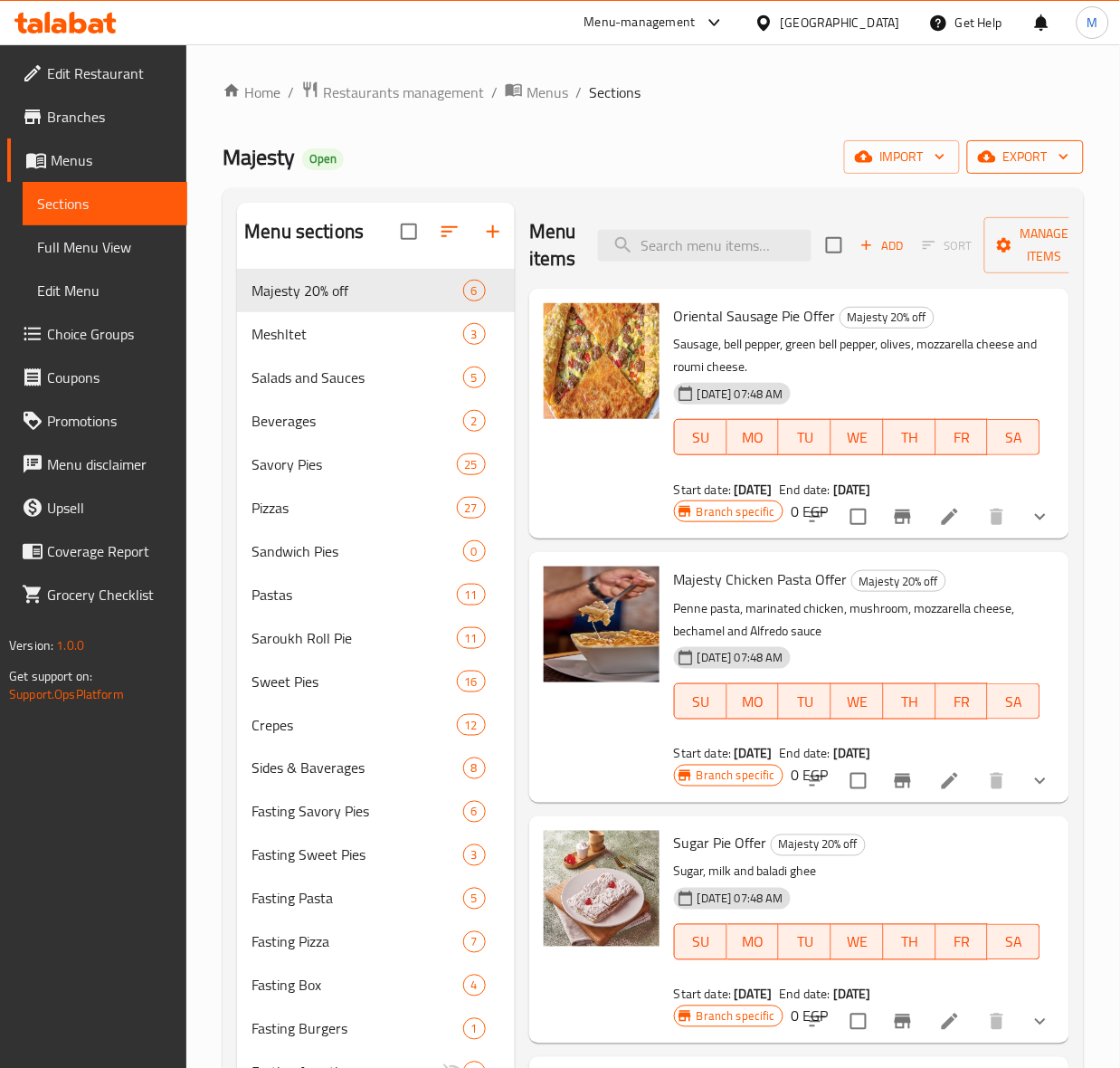
click at [1020, 160] on span "export" at bounding box center [1026, 156] width 88 height 22
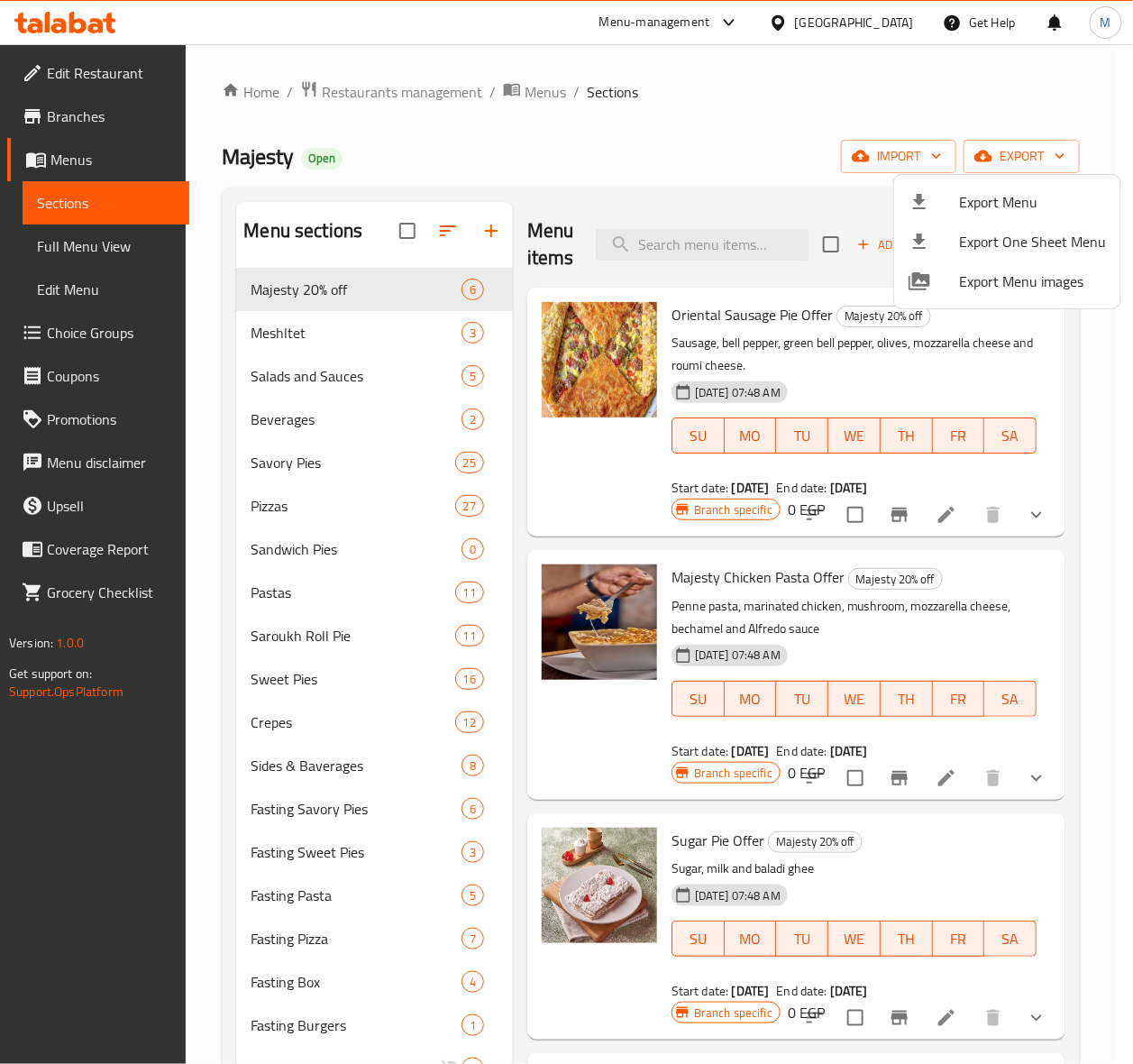
click at [984, 201] on span "Export Menu" at bounding box center [1032, 202] width 147 height 21
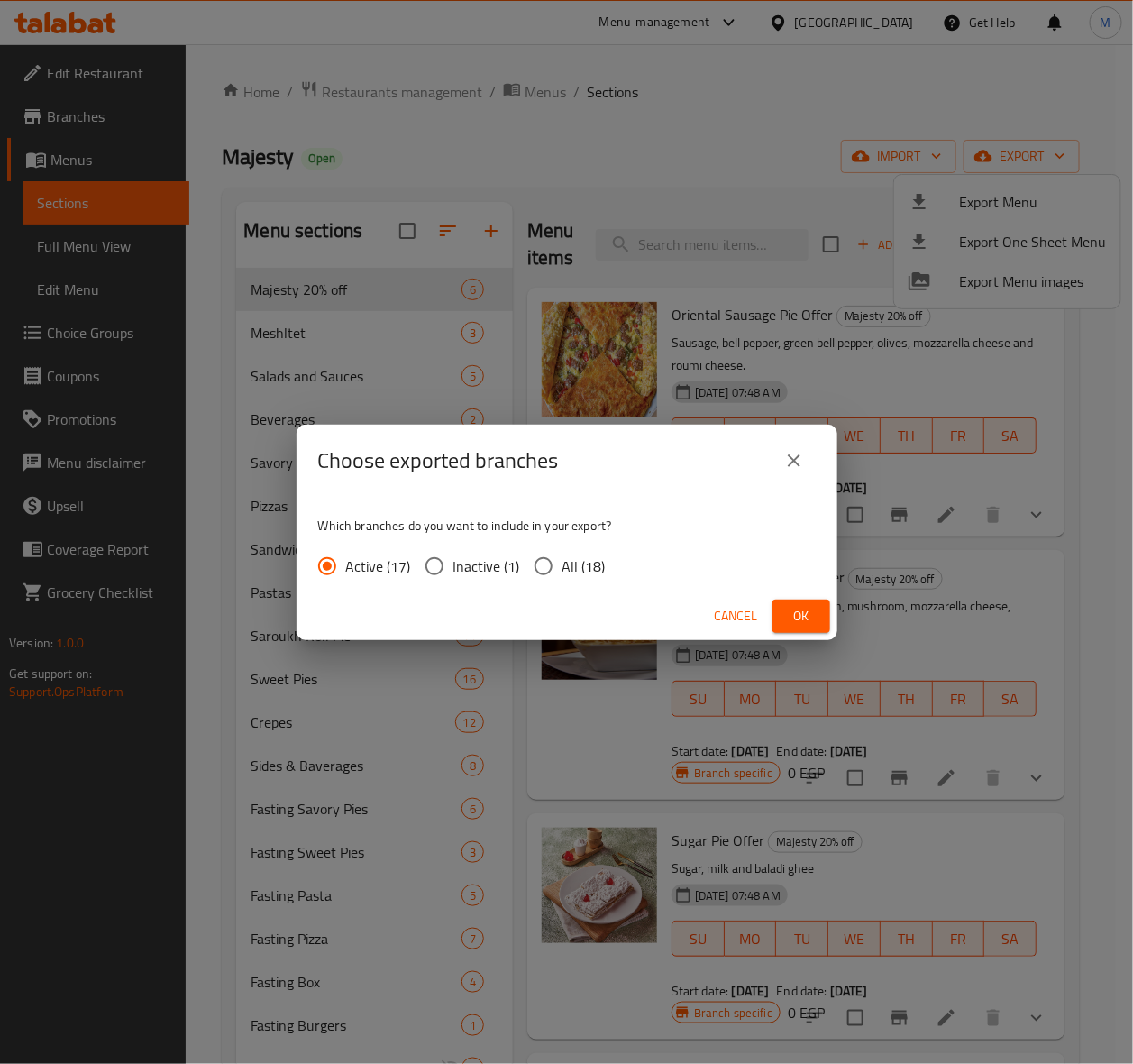
click at [548, 561] on input "All (18)" at bounding box center [543, 566] width 38 height 38
radio input "true"
click at [807, 614] on span "Ok" at bounding box center [802, 616] width 29 height 22
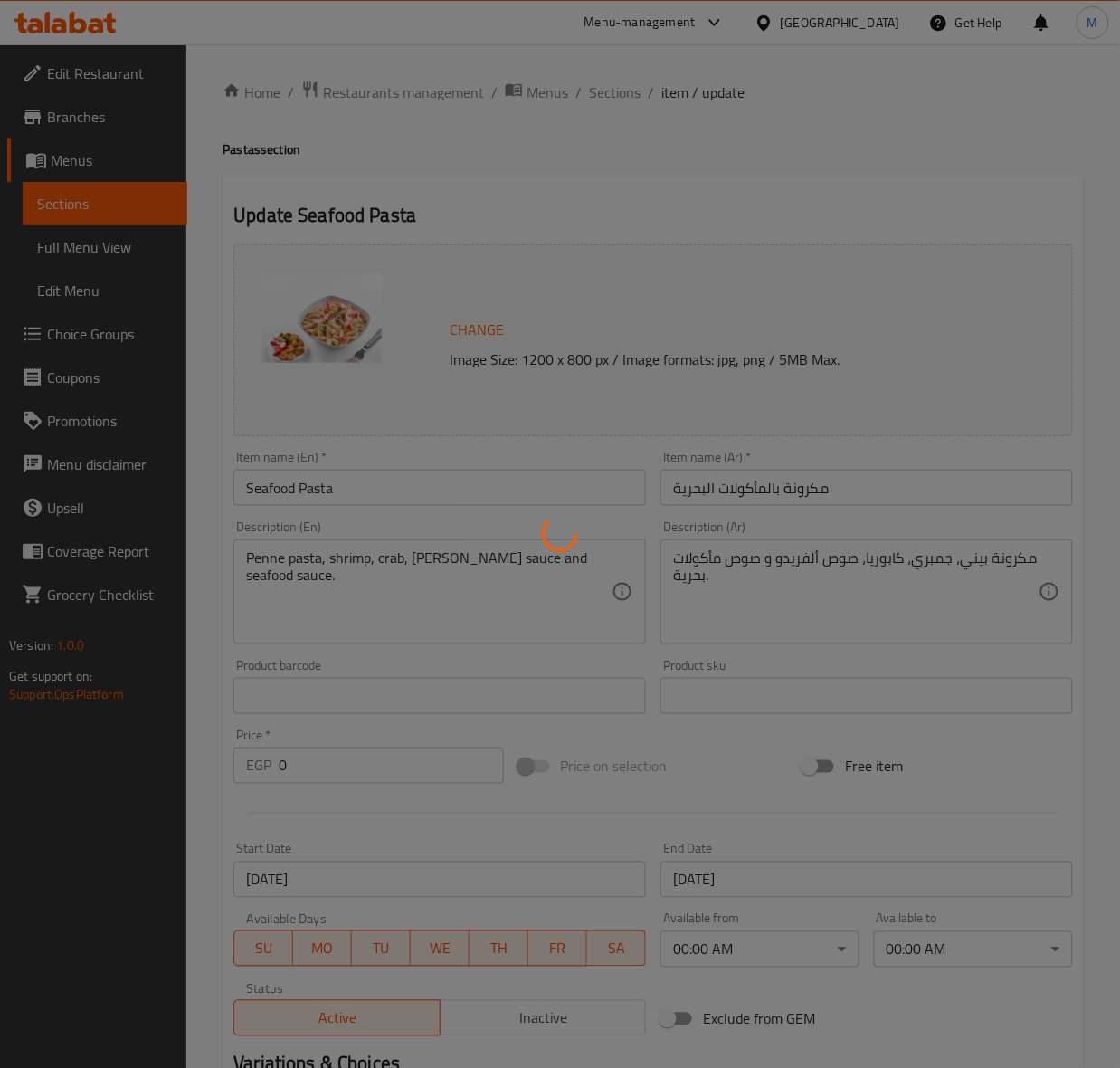
type input "[DEMOGRAPHIC_DATA] كبير:"
type input "0"
type input "23"
type input "إختيارك"
type input "1"
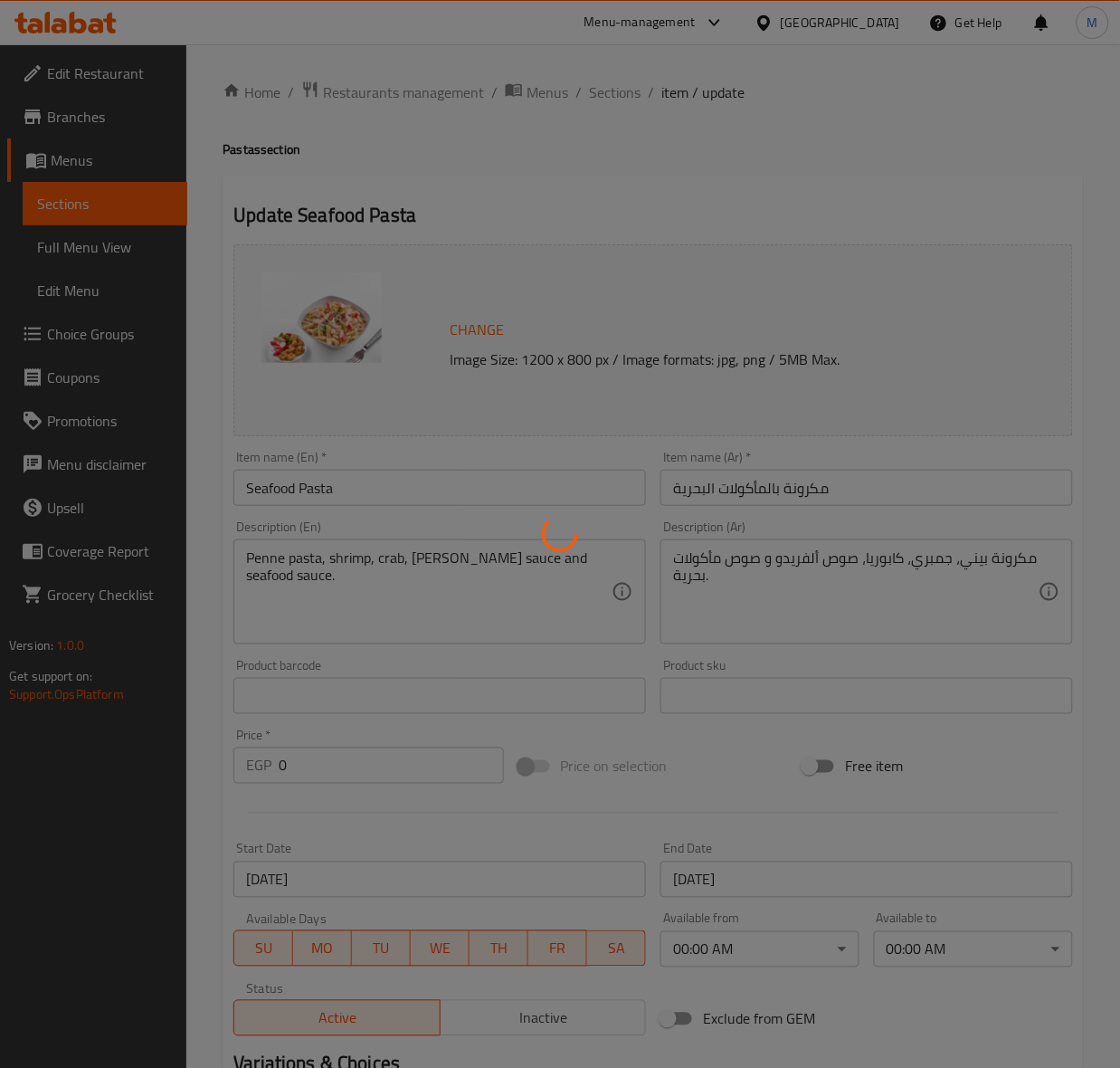
type input "1"
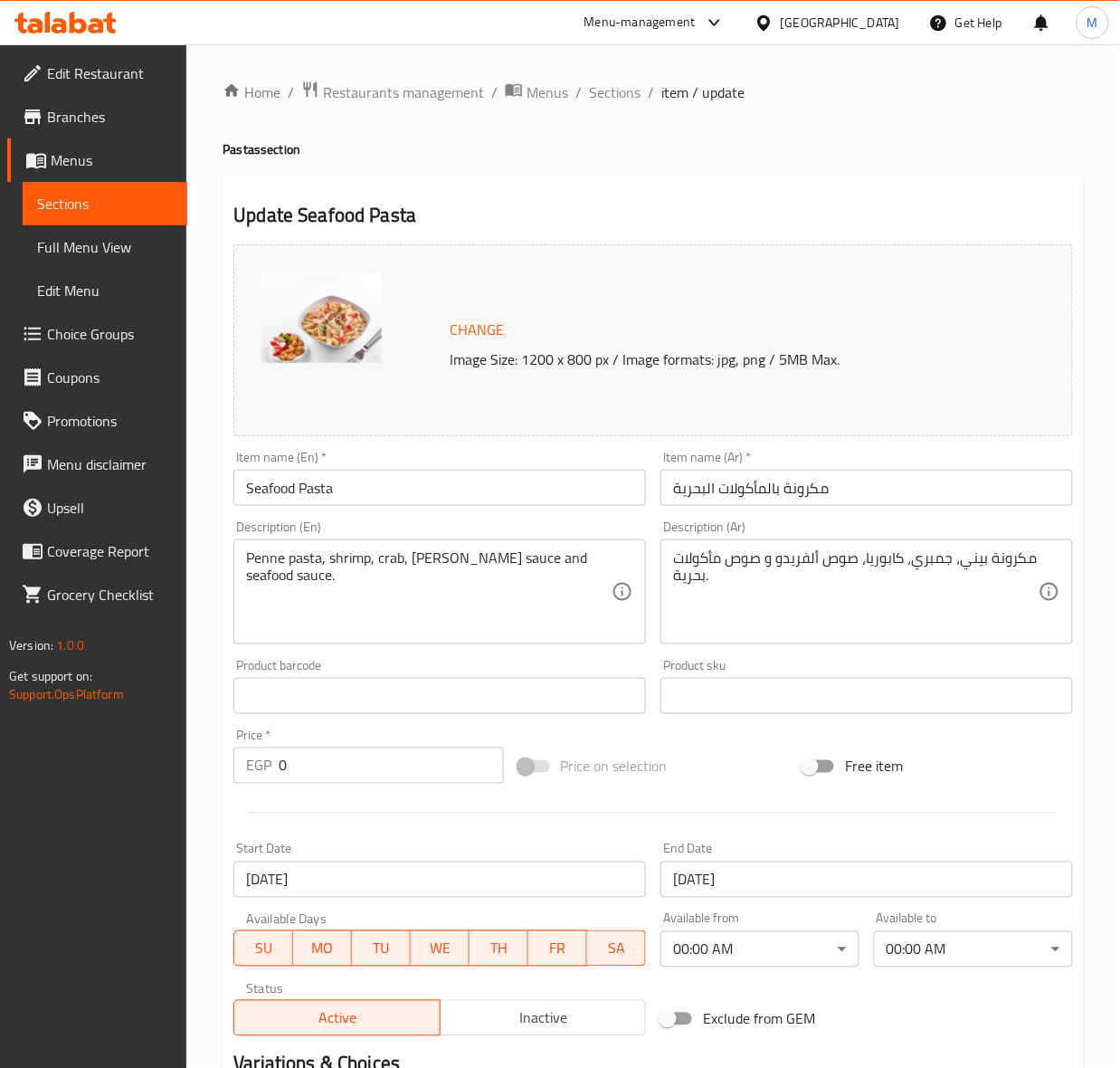
drag, startPoint x: 0, startPoint y: 0, endPoint x: 79, endPoint y: 336, distance: 345.2
click at [79, 336] on span "Choice Groups" at bounding box center [110, 334] width 126 height 22
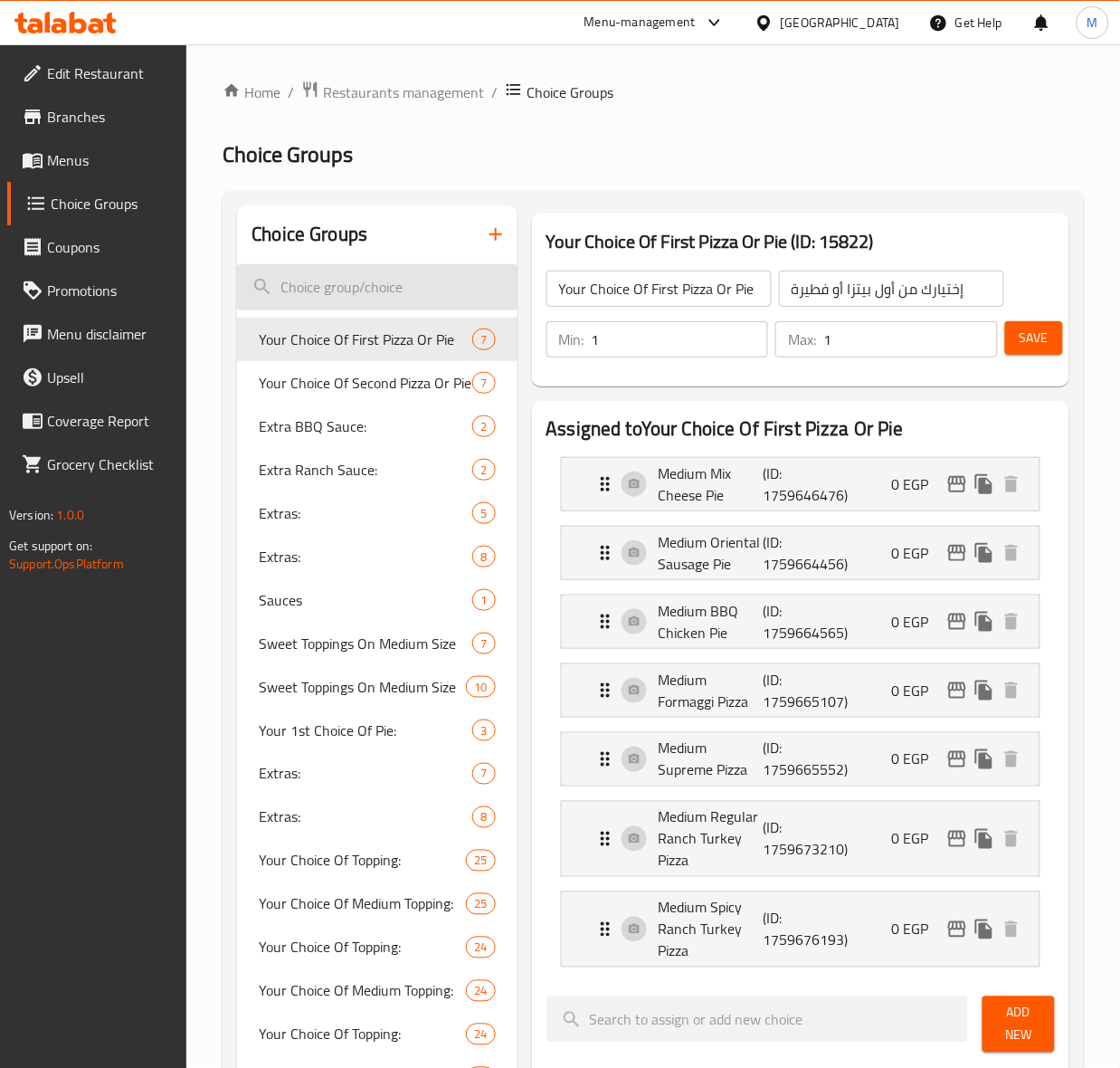
click at [323, 295] on input "search" at bounding box center [377, 287] width 280 height 46
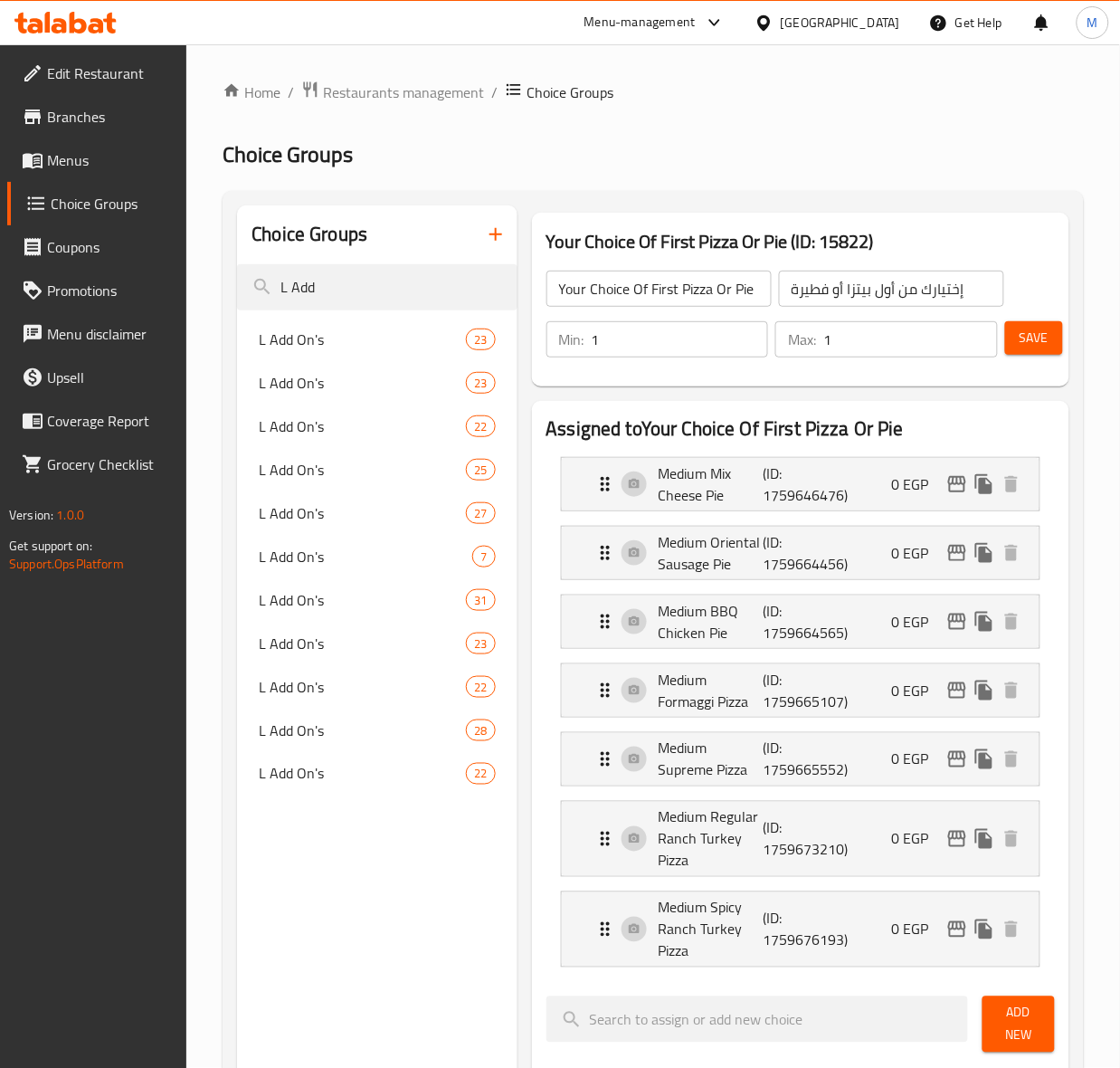
type input "L Add"
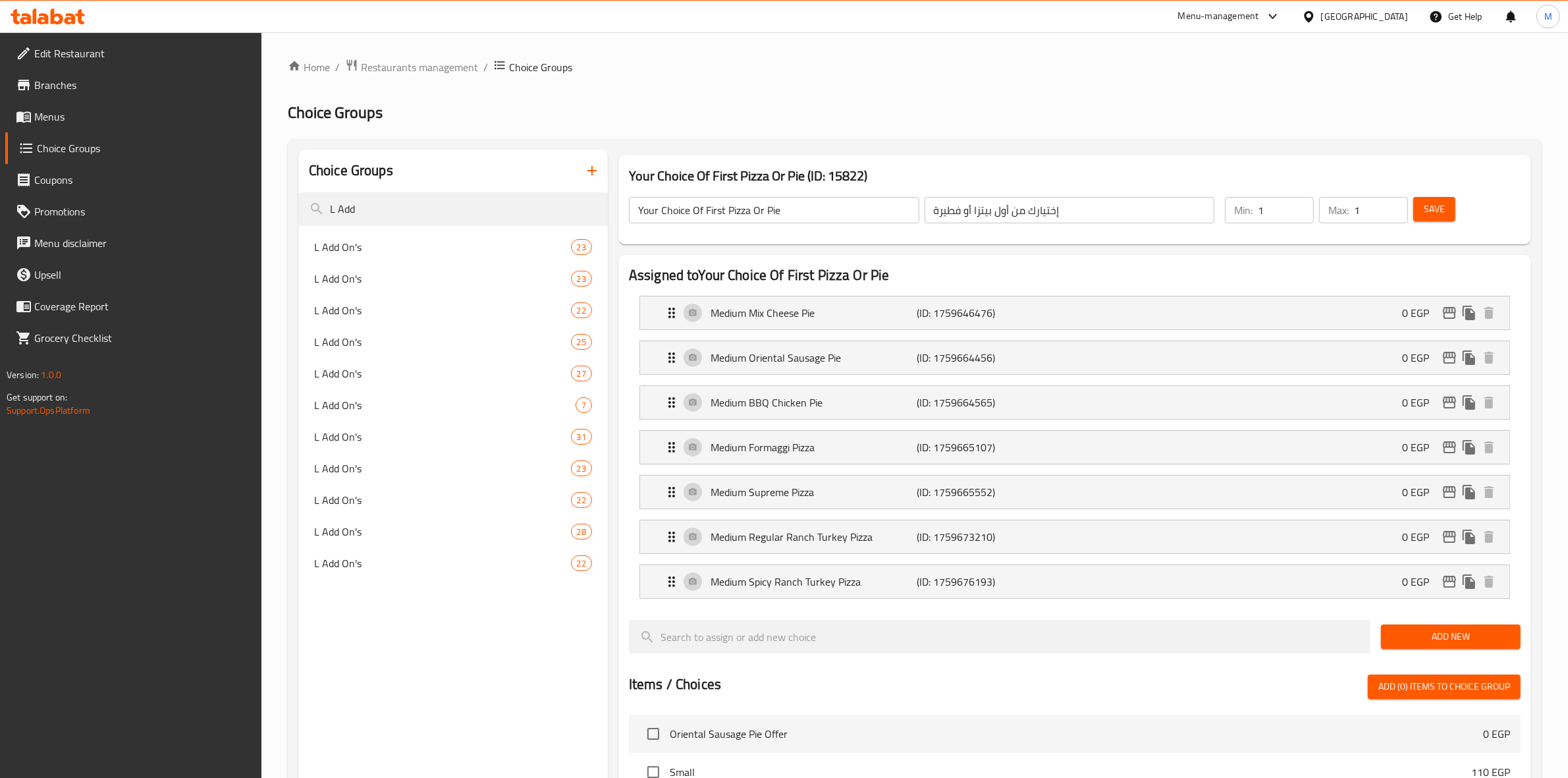
click at [436, 698] on div "Choice Groups L Add L Add On's 23 L Add On's 23 L Add On's 22 L Add On's 25 L A…" at bounding box center [453, 717] width 310 height 1135
click at [364, 238] on div "L Add On's 23" at bounding box center [453, 247] width 310 height 31
click at [481, 649] on div "Choice Groups L Add L Add On's 23 L Add On's 23 L Add On's 22 L Add On's 25 L A…" at bounding box center [453, 717] width 310 height 1135
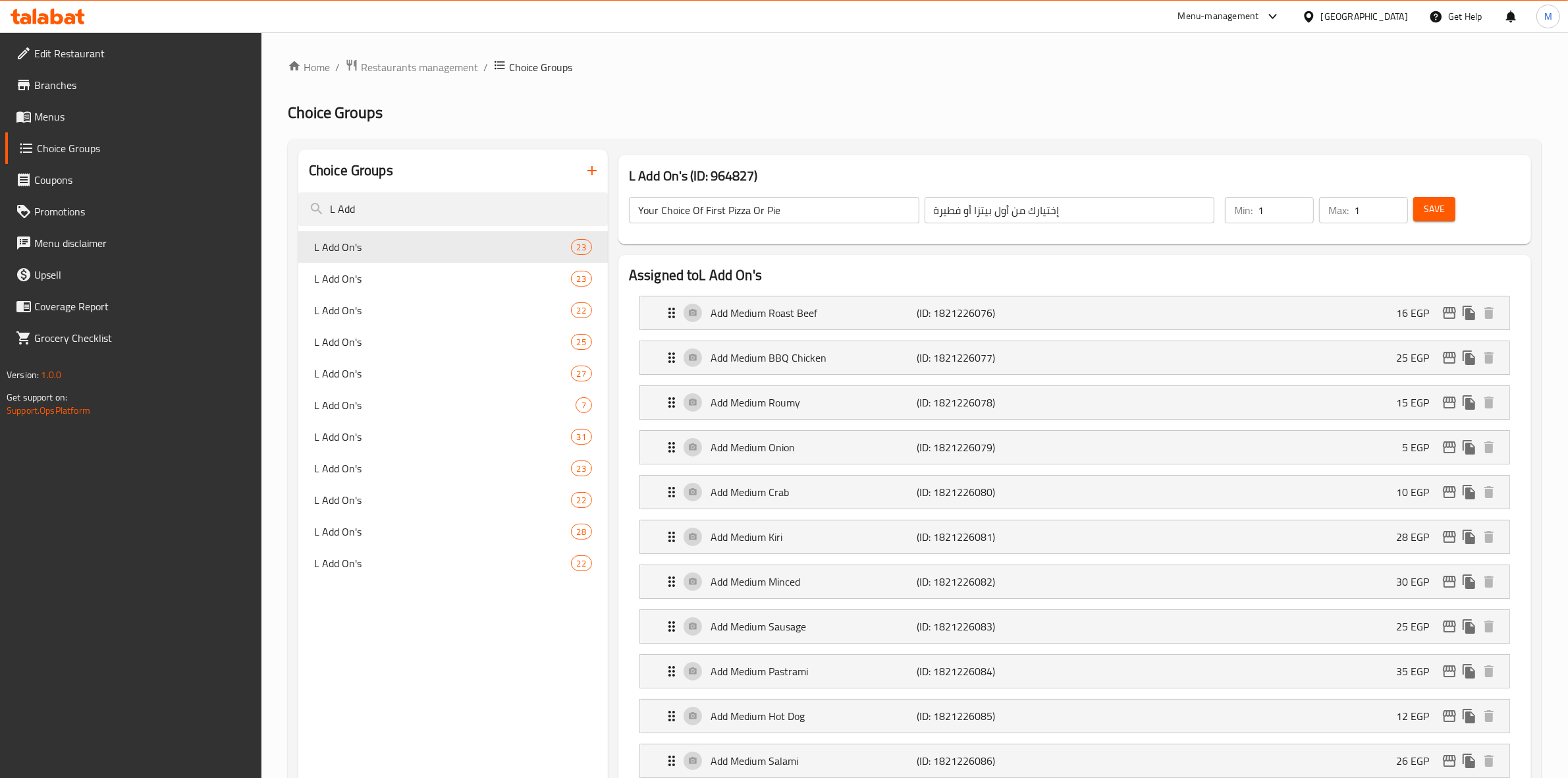
type input "L Add On's"
type input "[DEMOGRAPHIC_DATA] كبير:"
type input "0"
type input "23"
click at [343, 280] on span "L Add On's" at bounding box center [422, 278] width 217 height 16
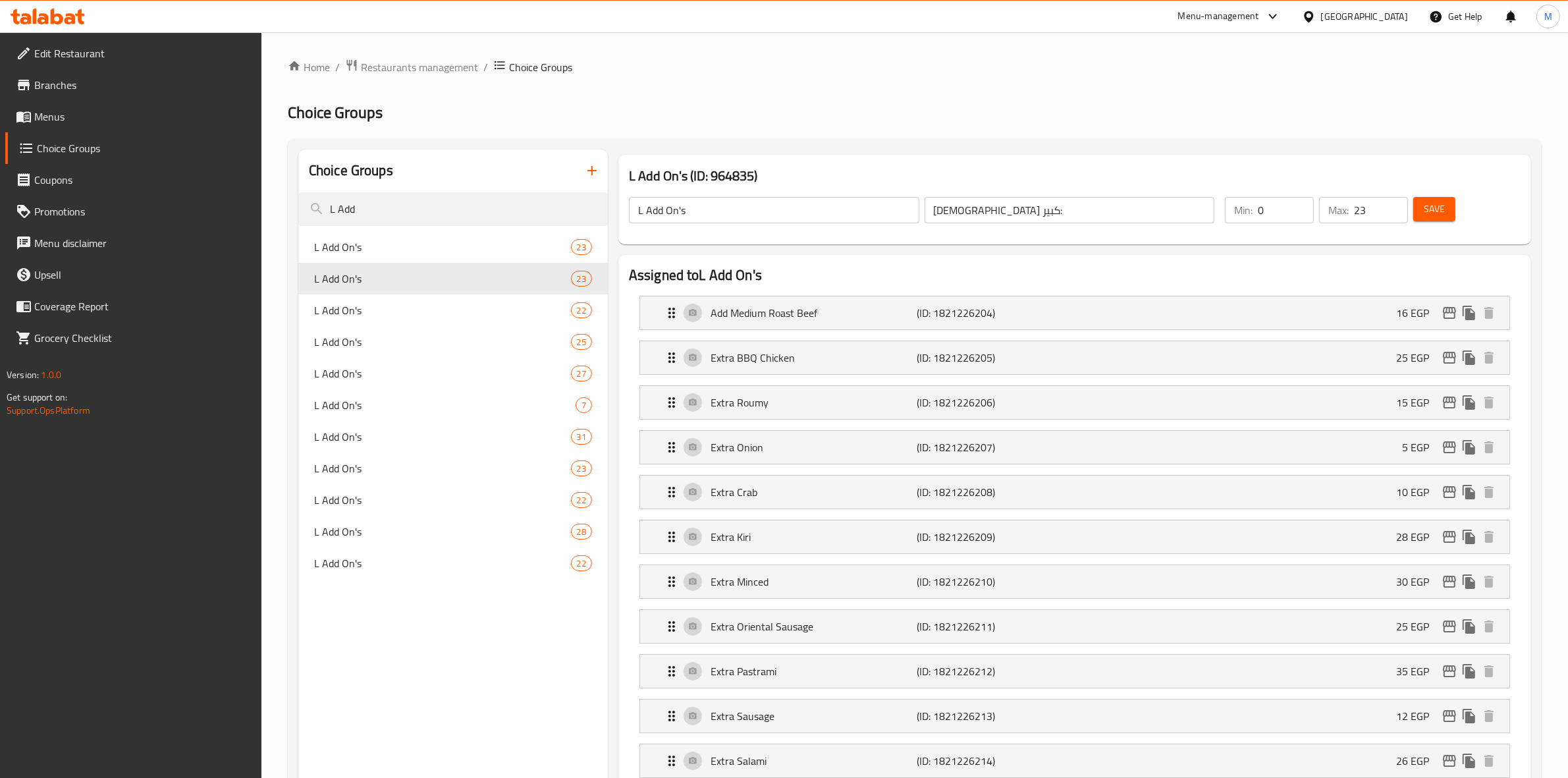
click at [827, 356] on icon "edit" at bounding box center [1449, 357] width 16 height 16
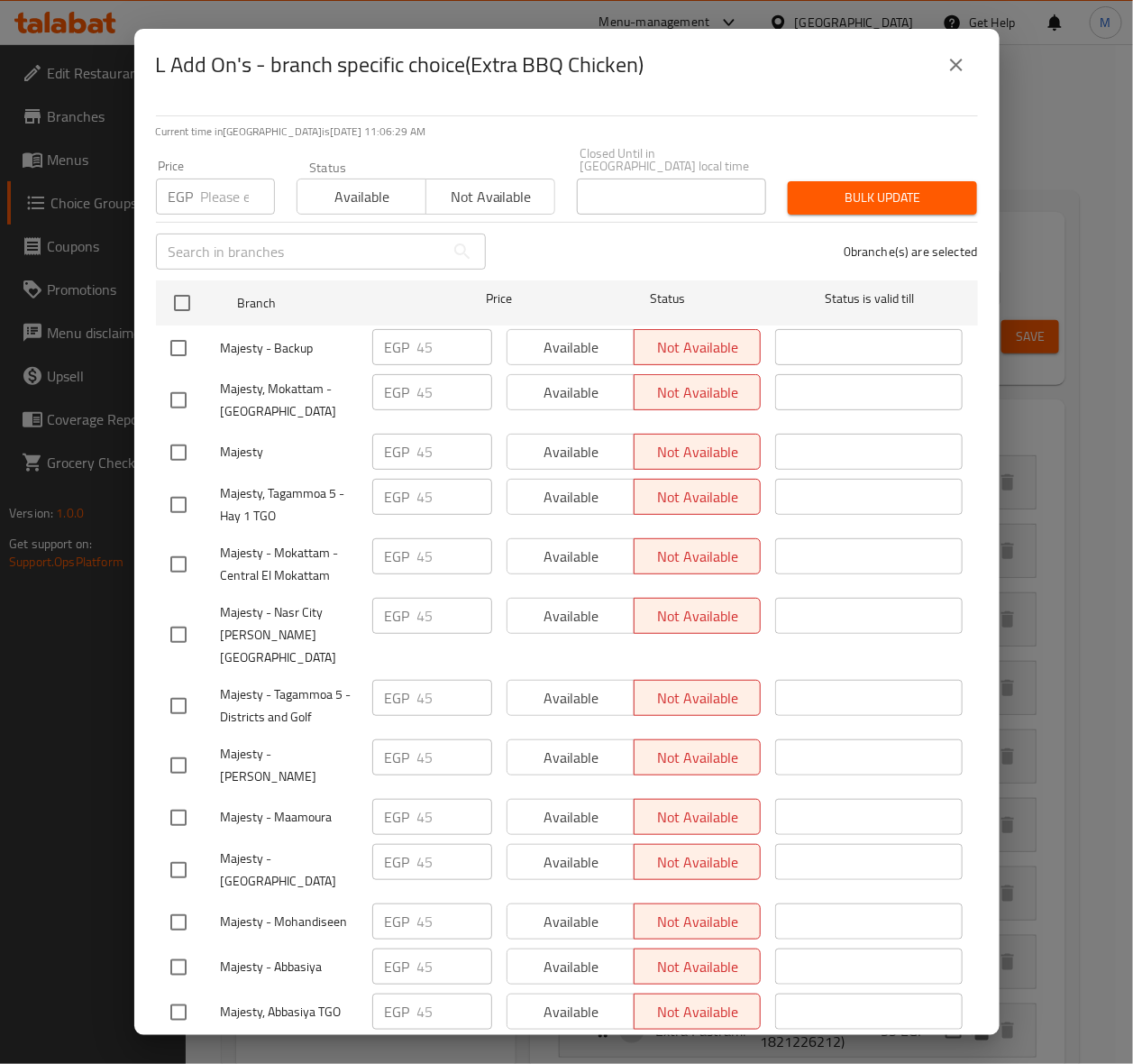
drag, startPoint x: 182, startPoint y: 297, endPoint x: 218, endPoint y: 210, distance: 94.2
click at [182, 297] on input "checkbox" at bounding box center [181, 302] width 38 height 38
checkbox input "true"
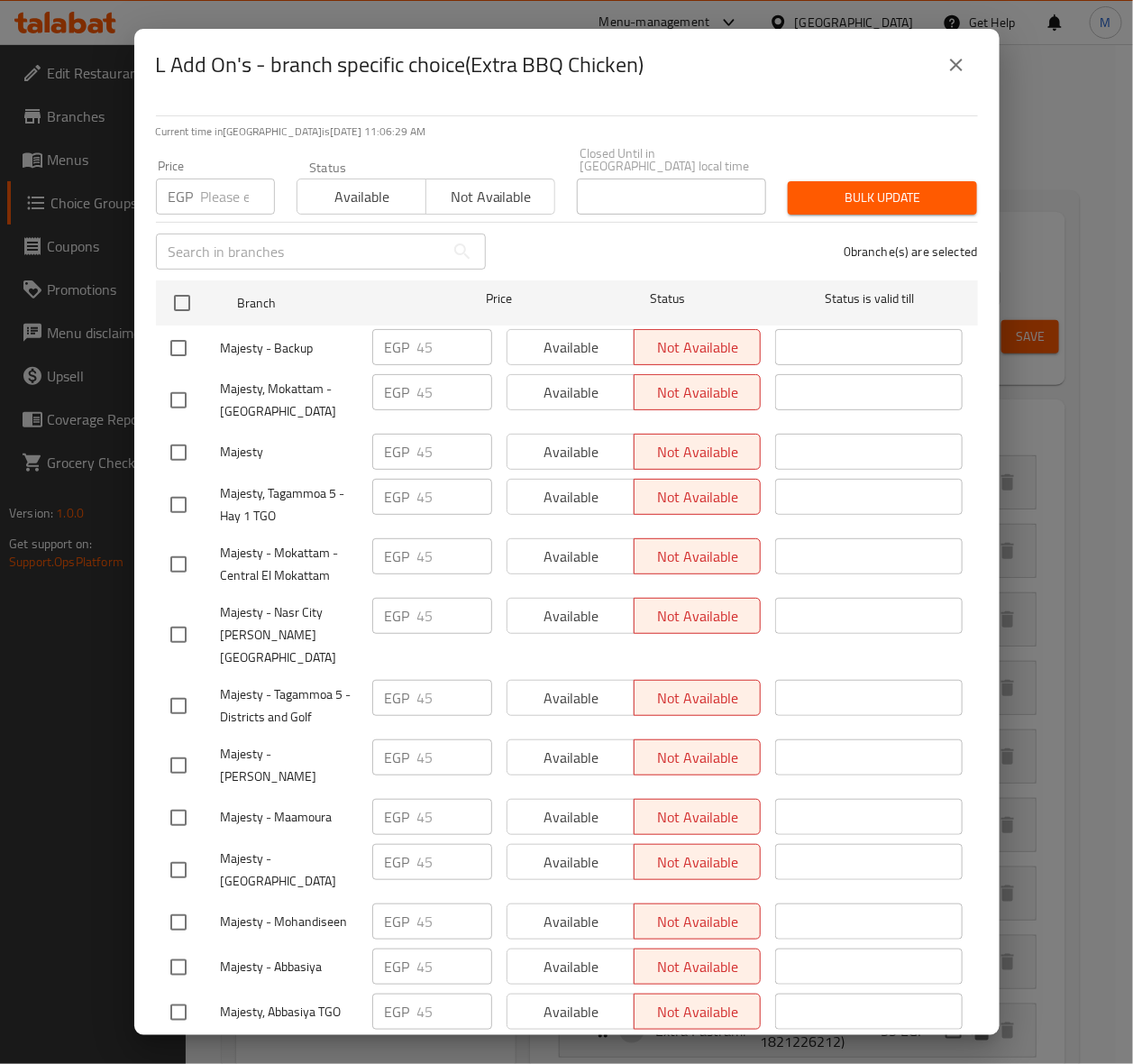
checkbox input "true"
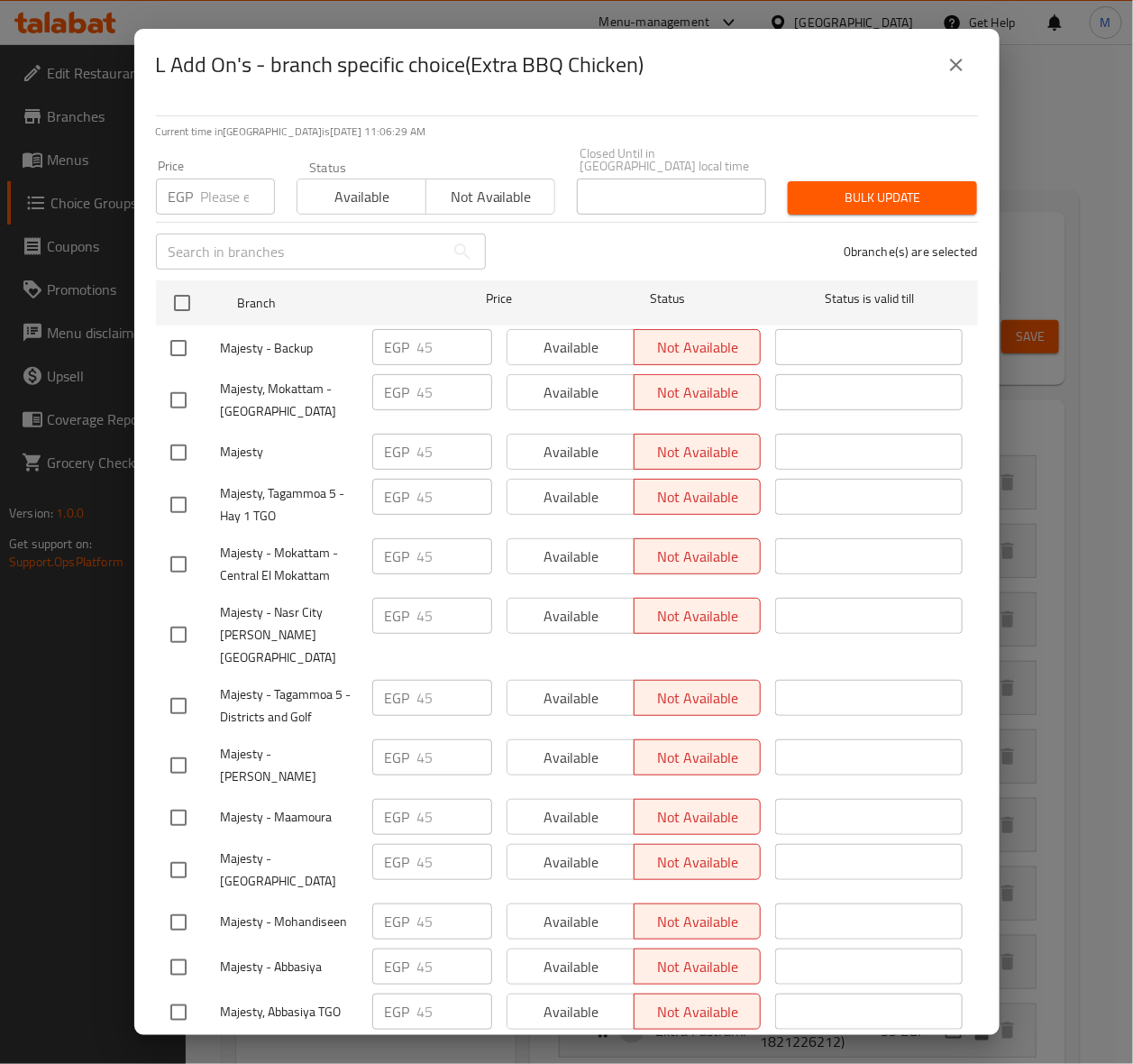
checkbox input "true"
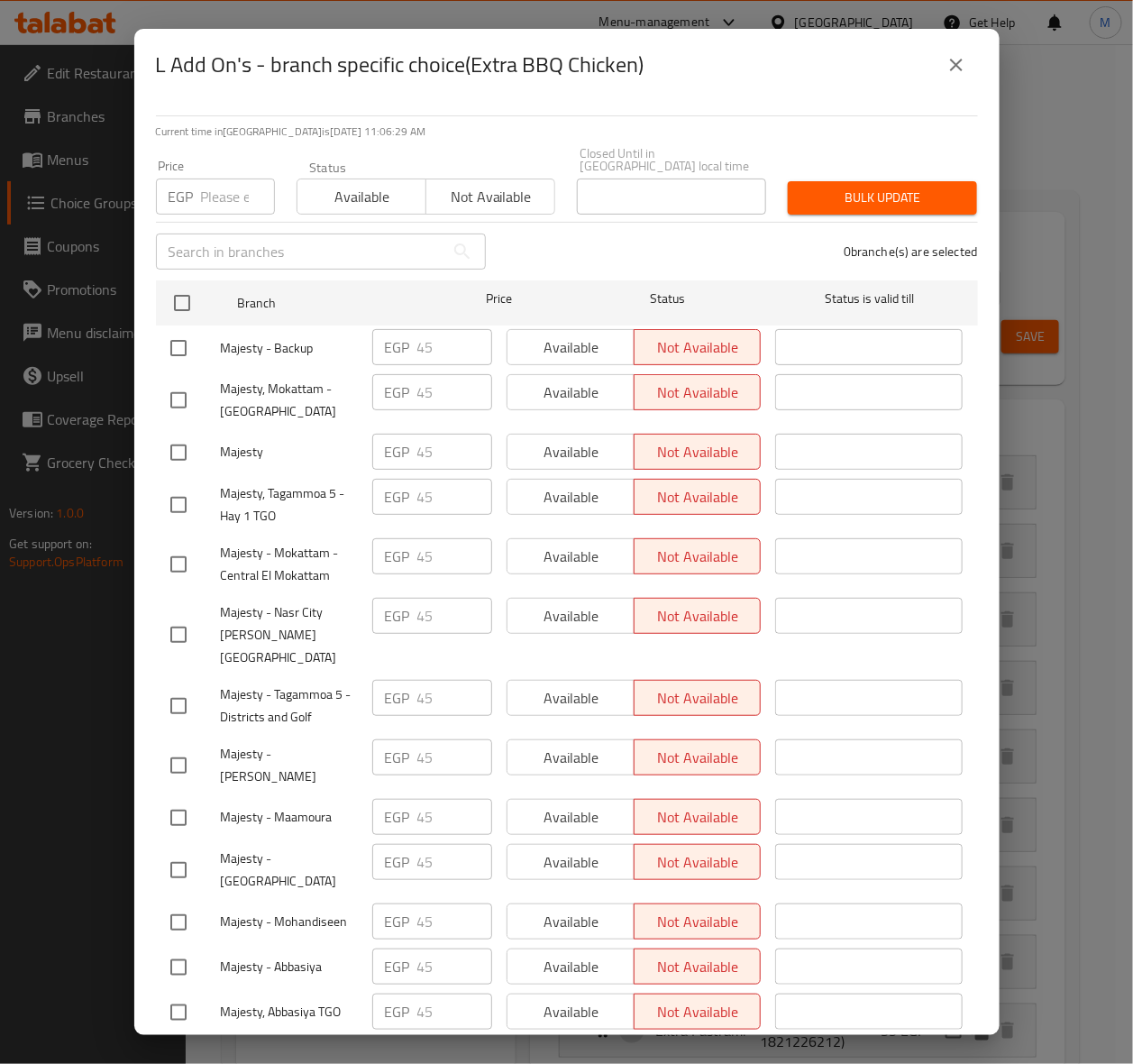
checkbox input "true"
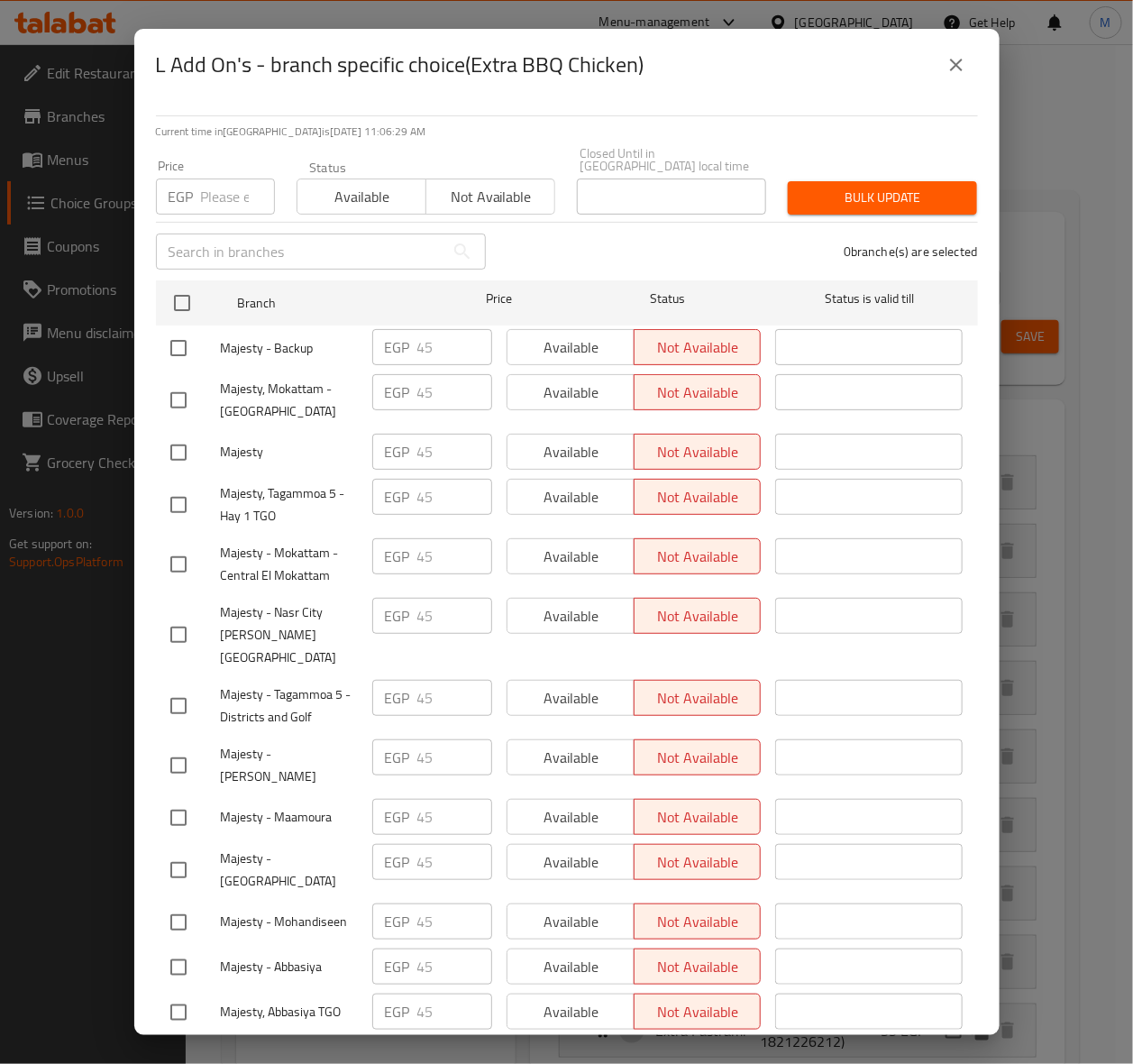
checkbox input "true"
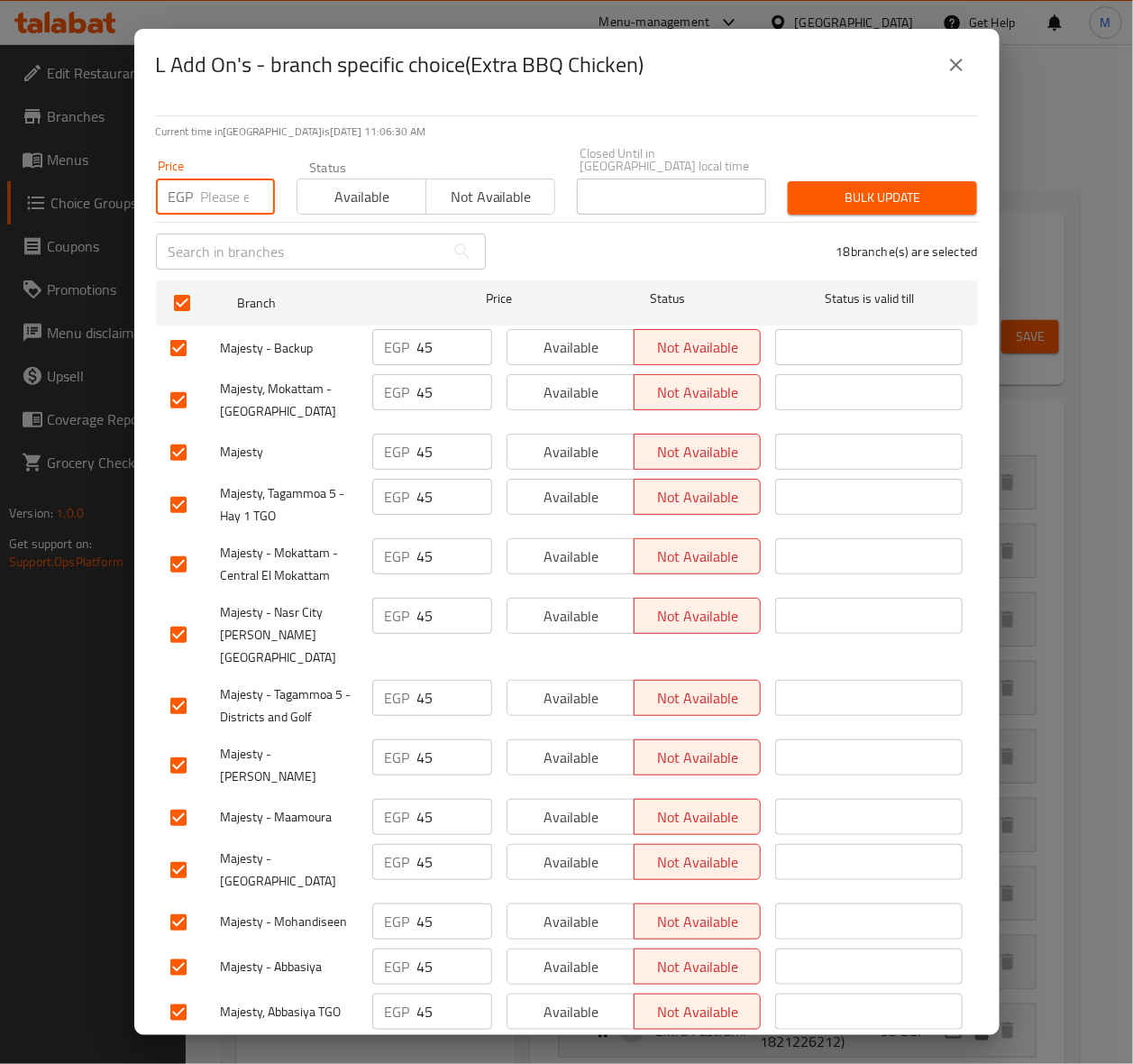
click at [218, 191] on input "number" at bounding box center [238, 196] width 74 height 36
click at [969, 58] on button "close" at bounding box center [956, 64] width 43 height 43
